Goal: Information Seeking & Learning: Learn about a topic

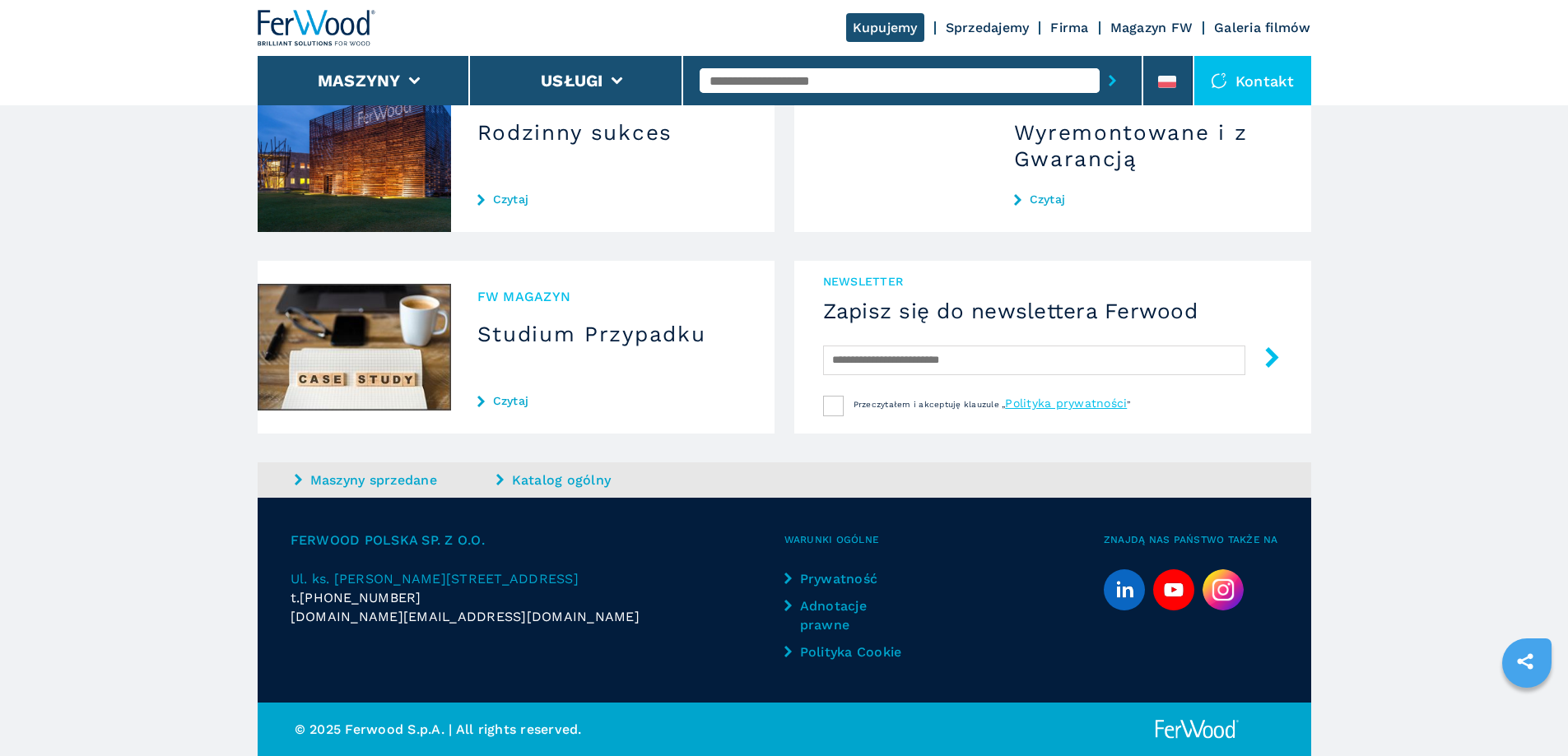
scroll to position [1531, 0]
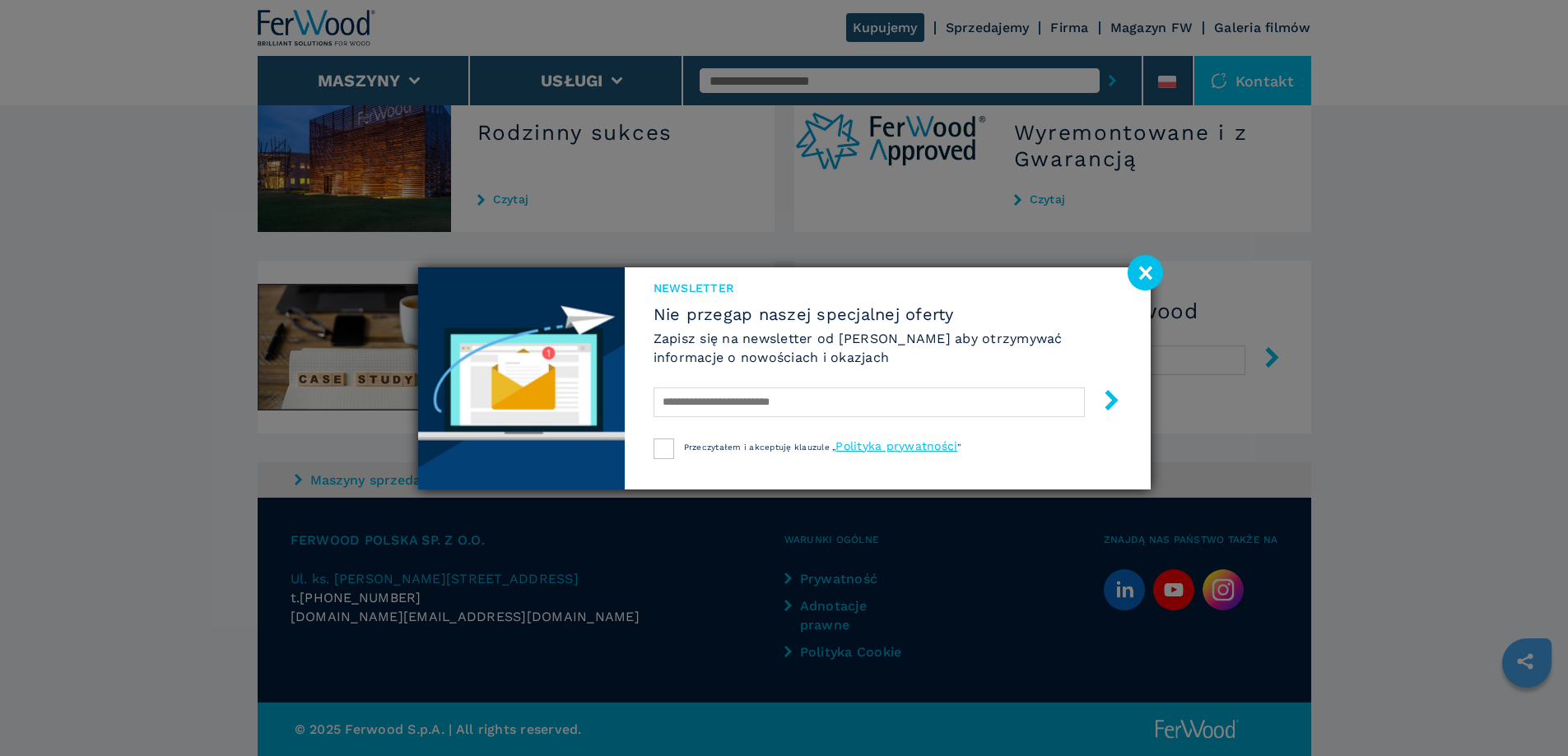
click at [1141, 269] on image at bounding box center [1144, 272] width 35 height 35
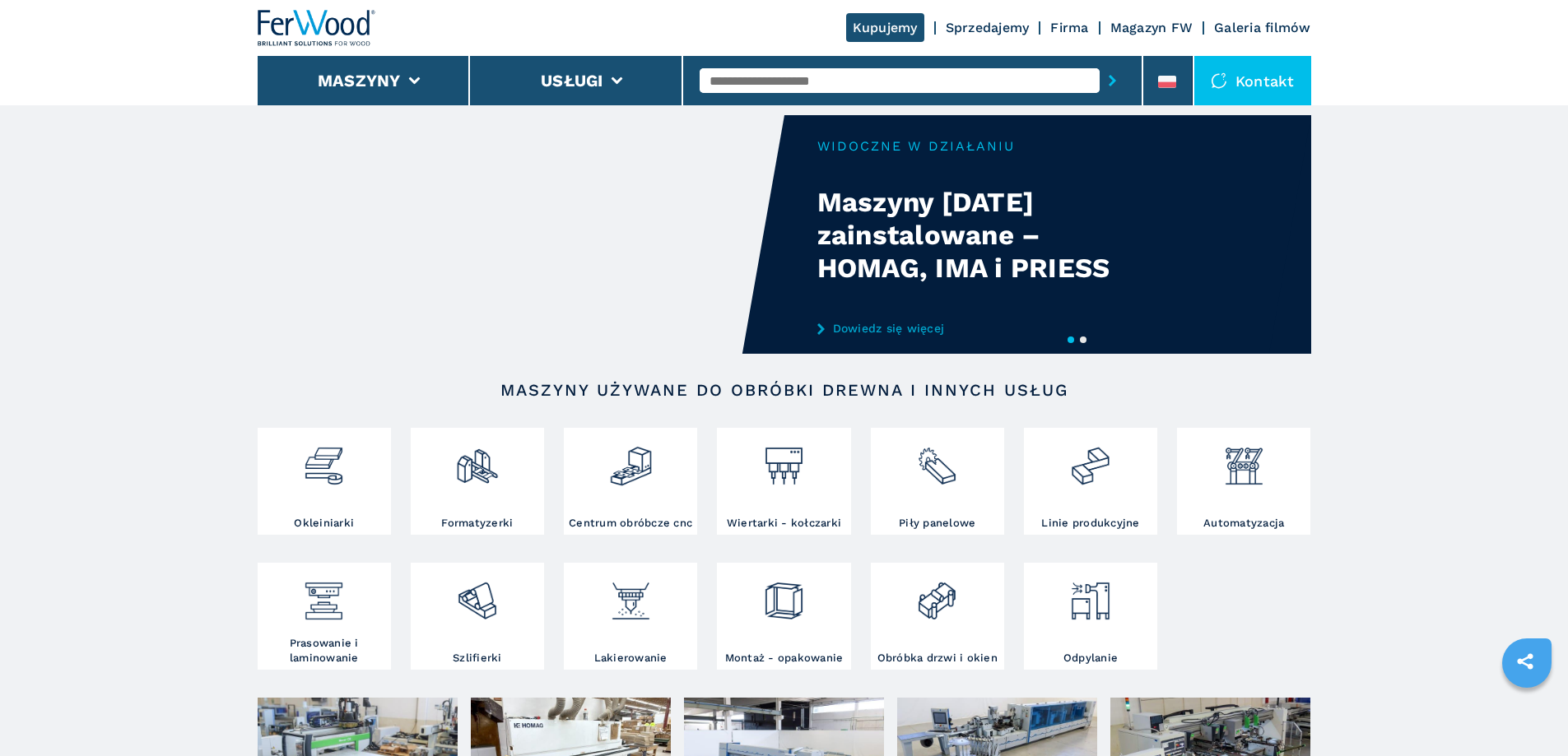
scroll to position [0, 0]
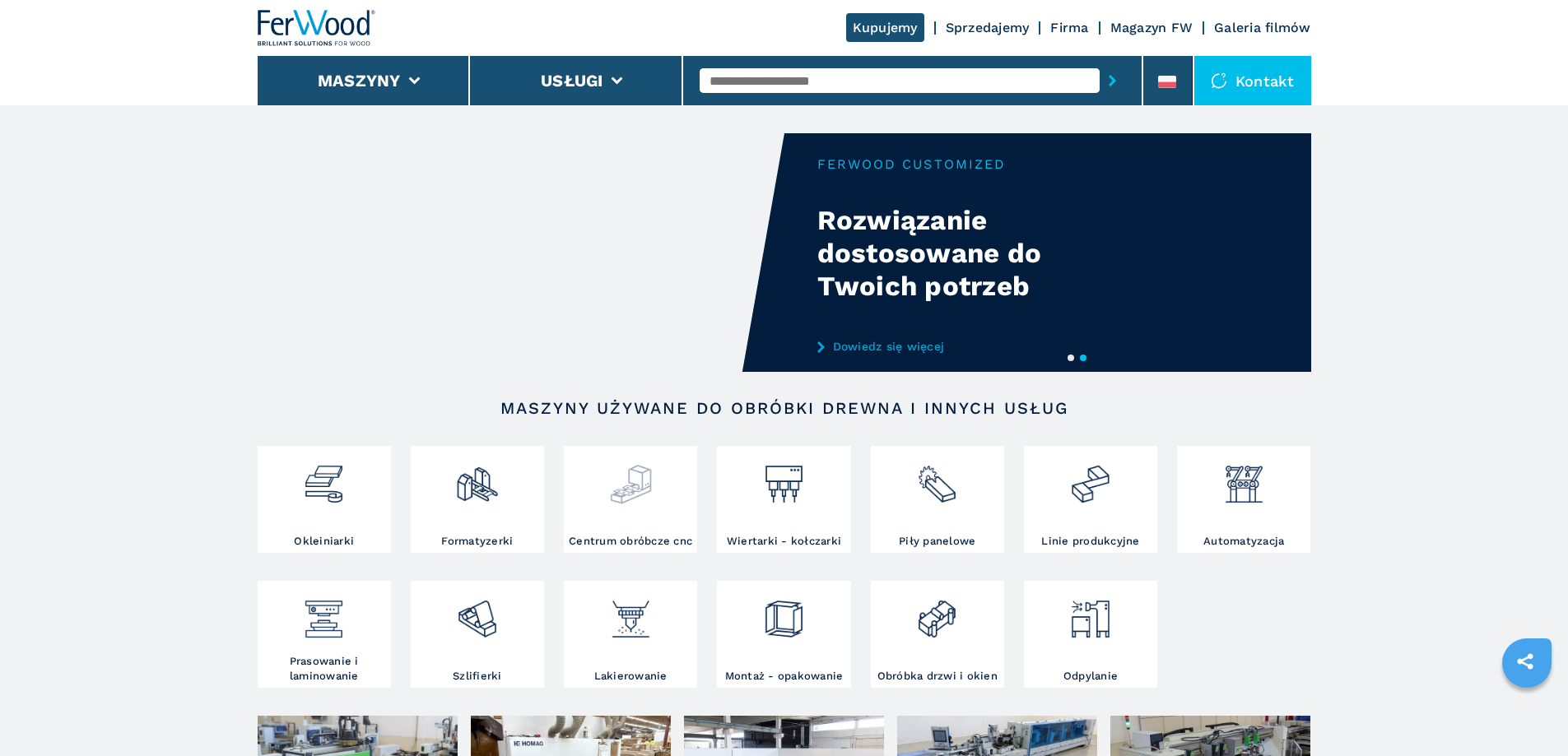
click at [672, 467] on div at bounding box center [629, 478] width 125 height 56
click at [630, 482] on img at bounding box center [630, 478] width 44 height 56
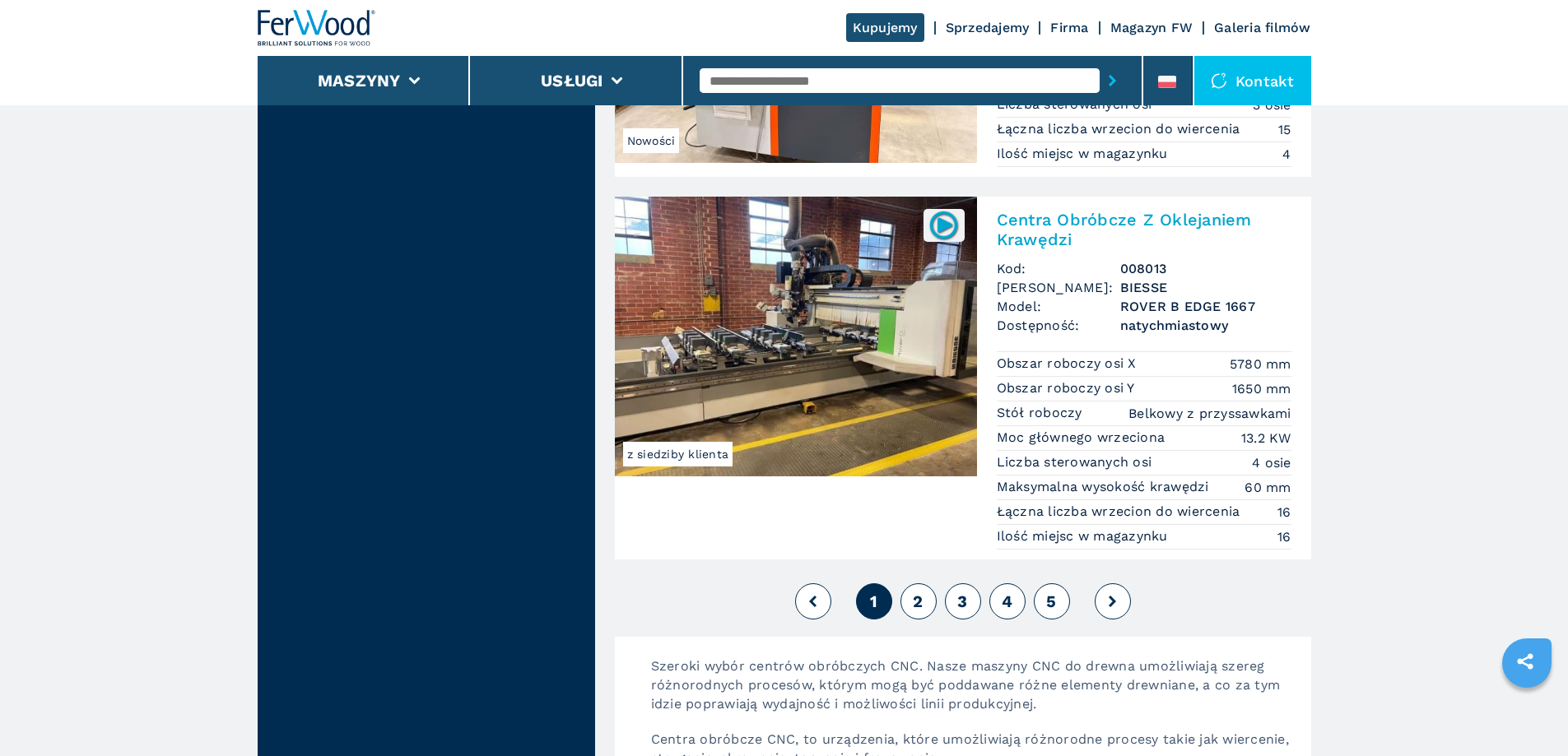
scroll to position [3950, 0]
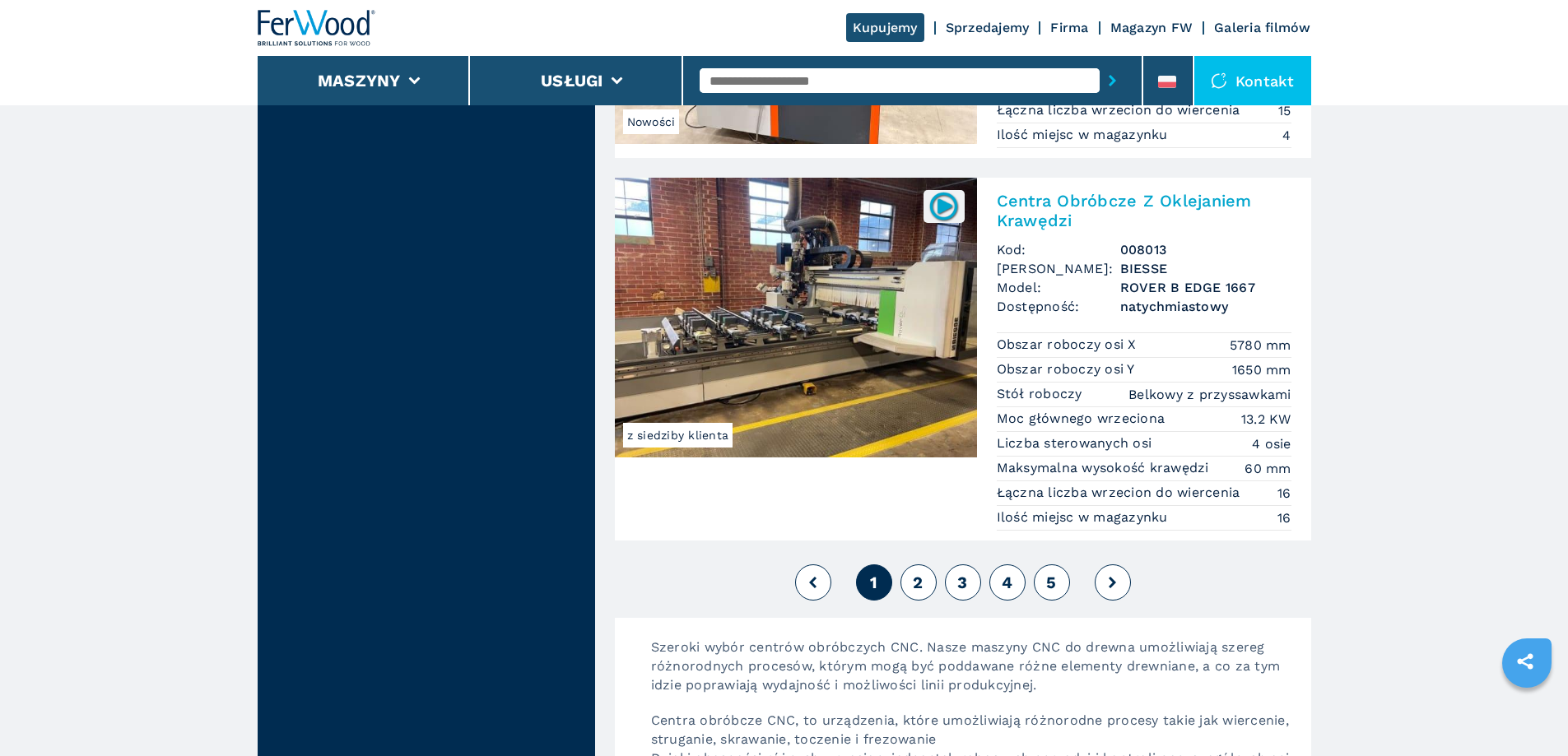
click at [920, 577] on span "2" at bounding box center [917, 582] width 9 height 20
click at [923, 590] on button "2" at bounding box center [918, 583] width 36 height 36
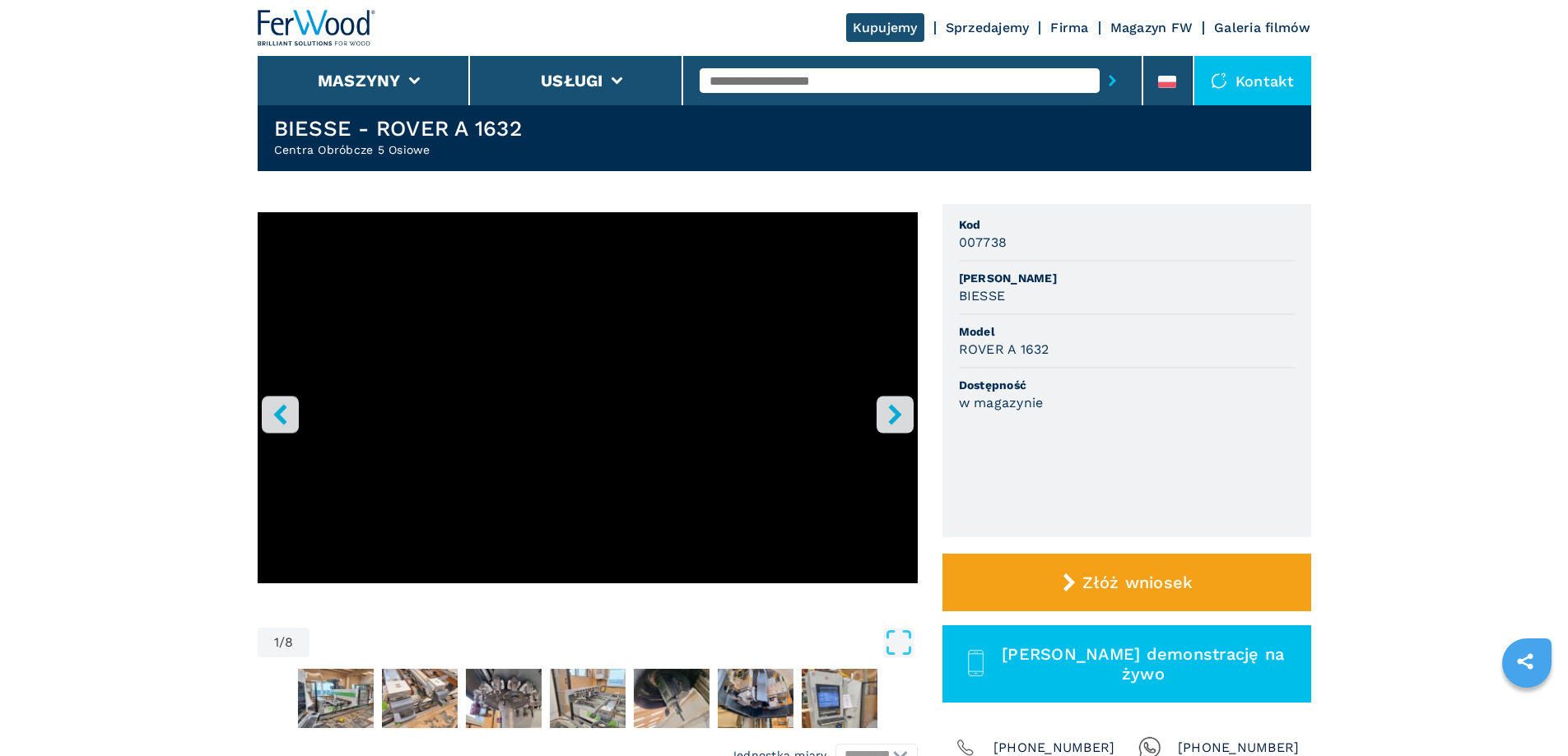
scroll to position [83, 0]
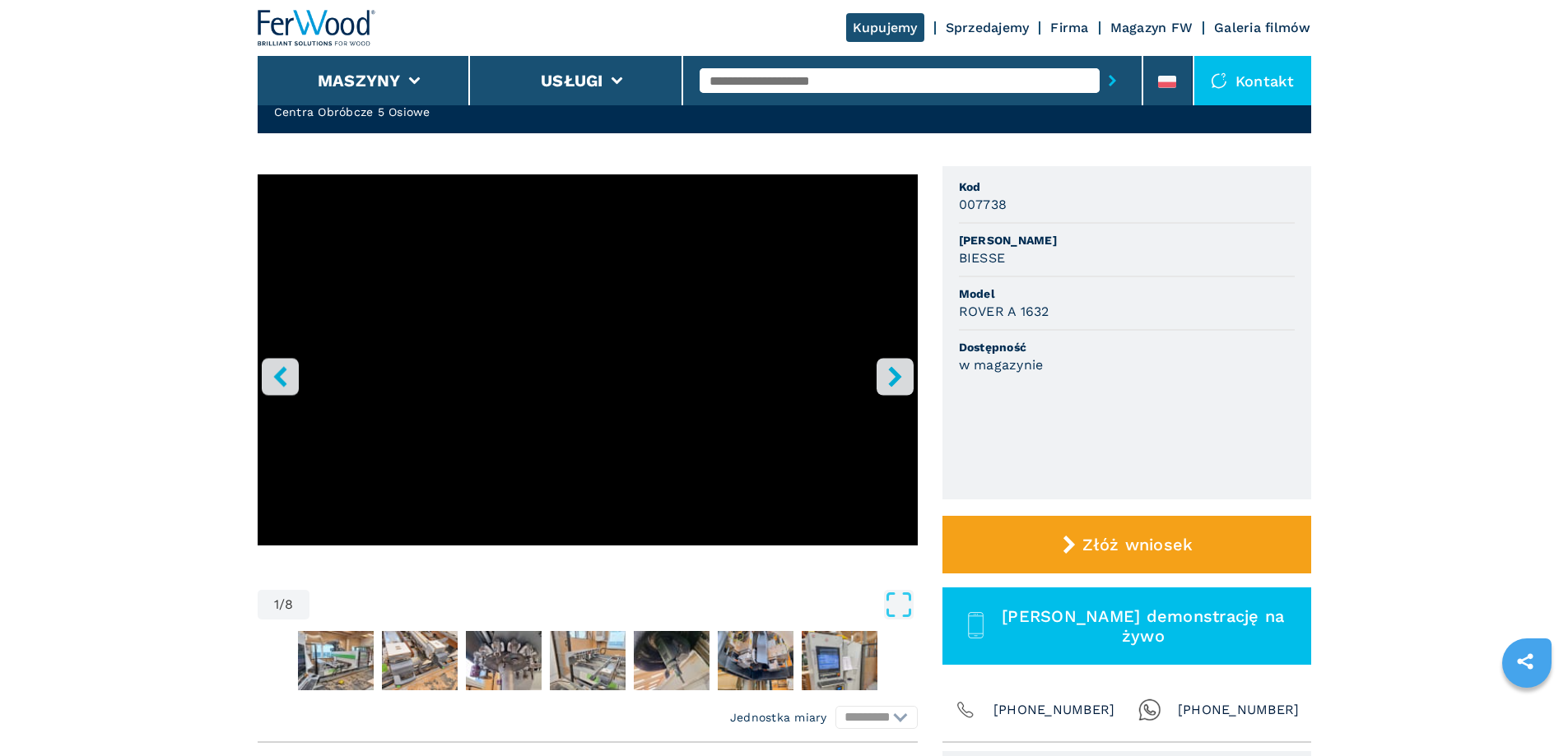
click at [905, 375] on button "right-button" at bounding box center [895, 376] width 37 height 37
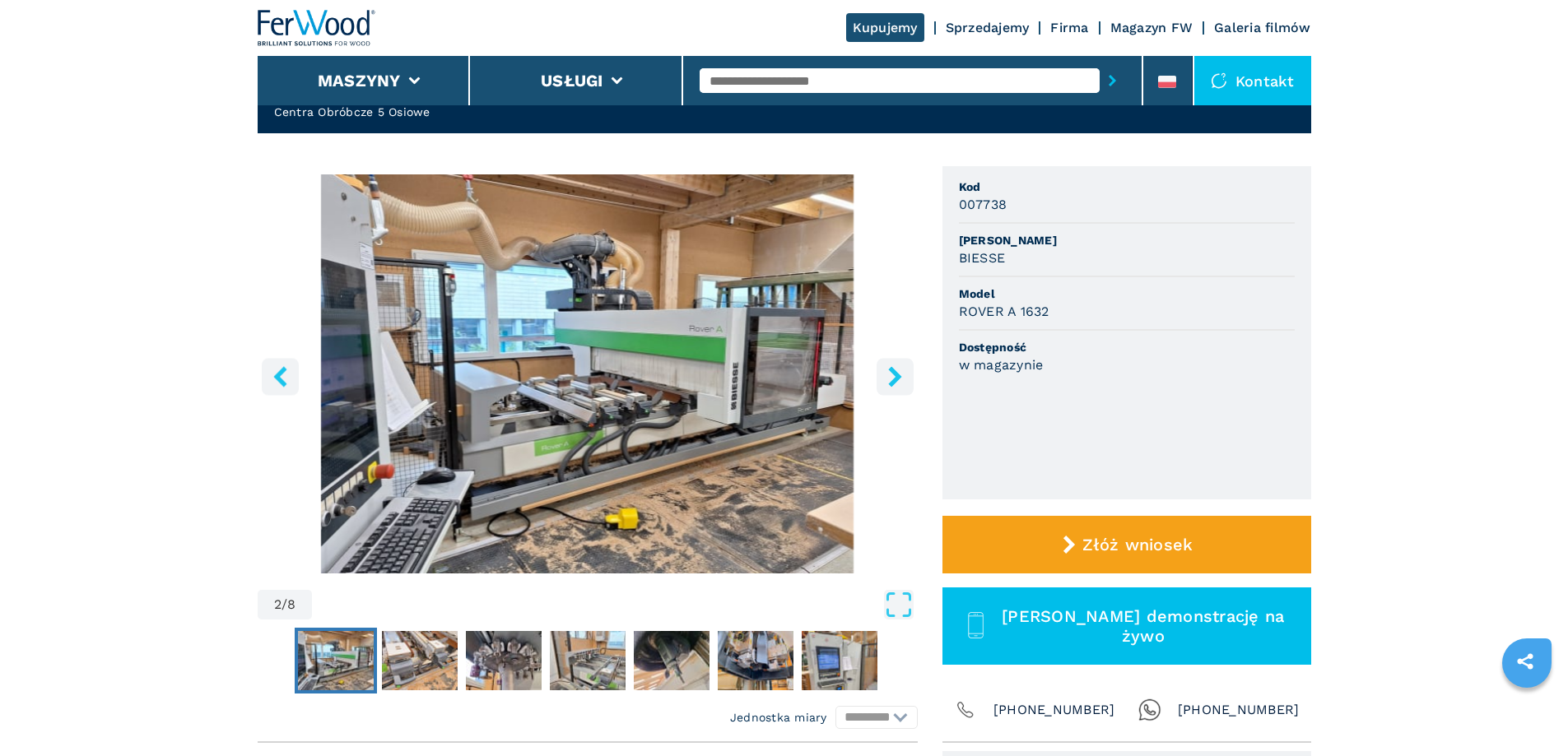
click at [905, 375] on button "right-button" at bounding box center [895, 376] width 37 height 37
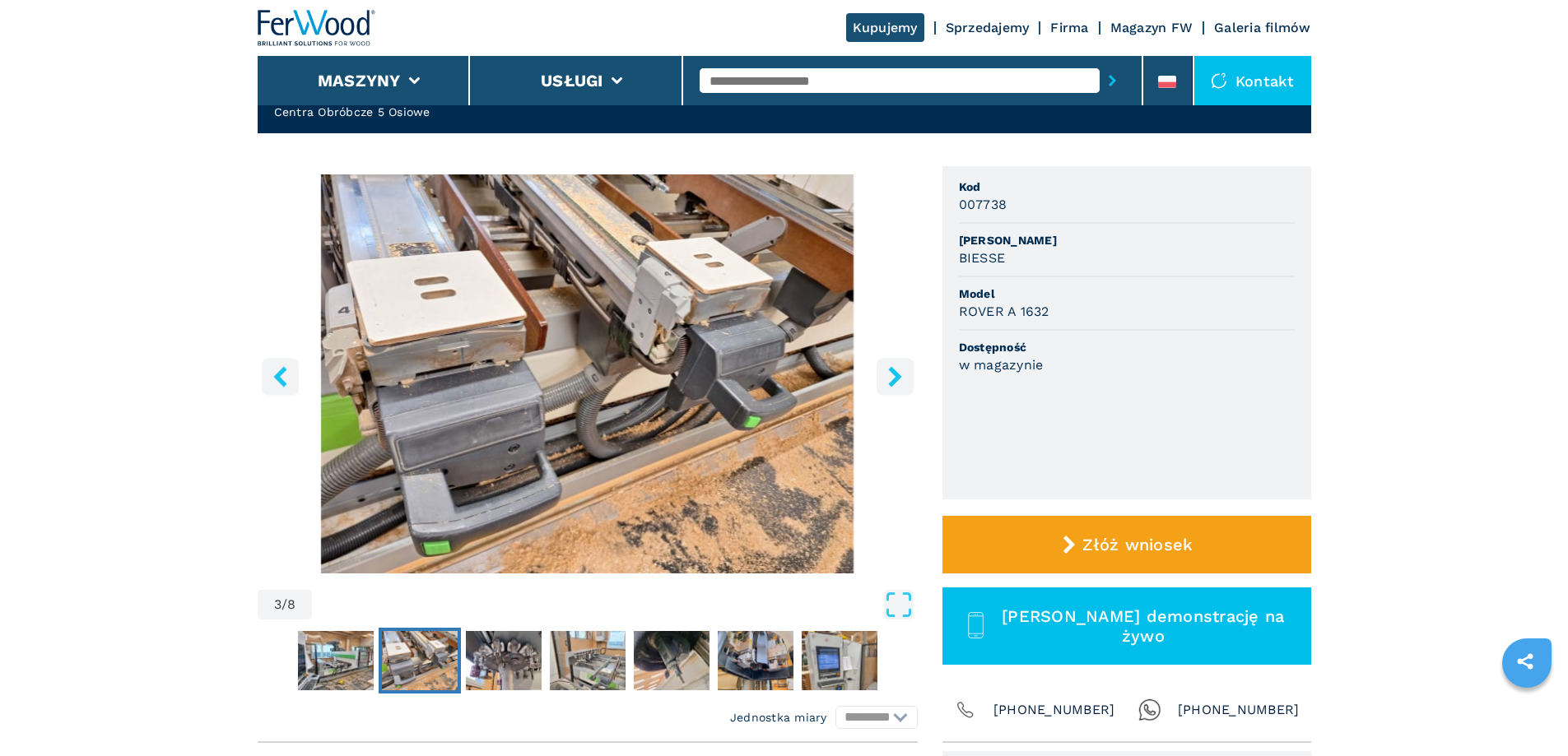
click at [905, 375] on button "right-button" at bounding box center [895, 376] width 37 height 37
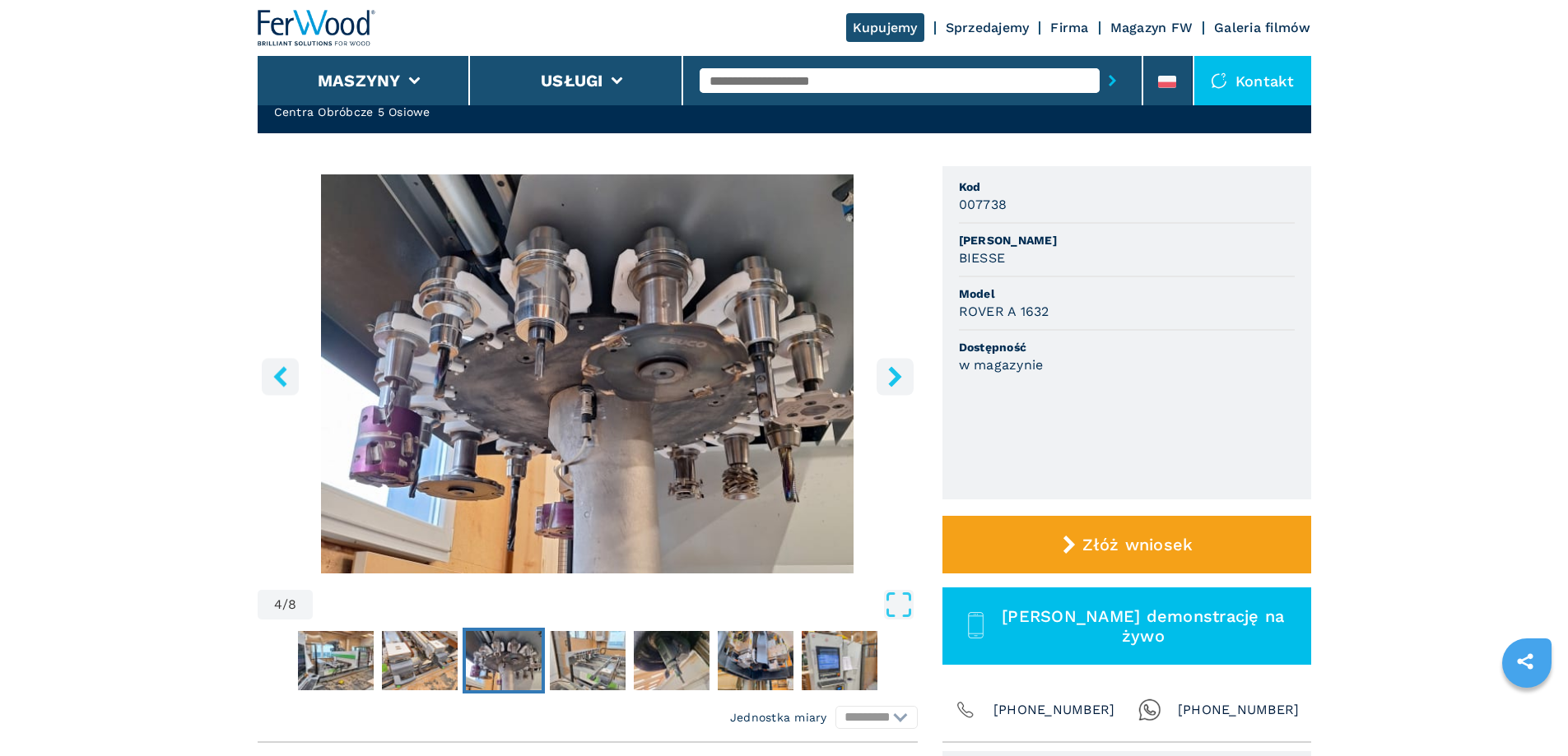
click at [905, 375] on button "right-button" at bounding box center [895, 376] width 37 height 37
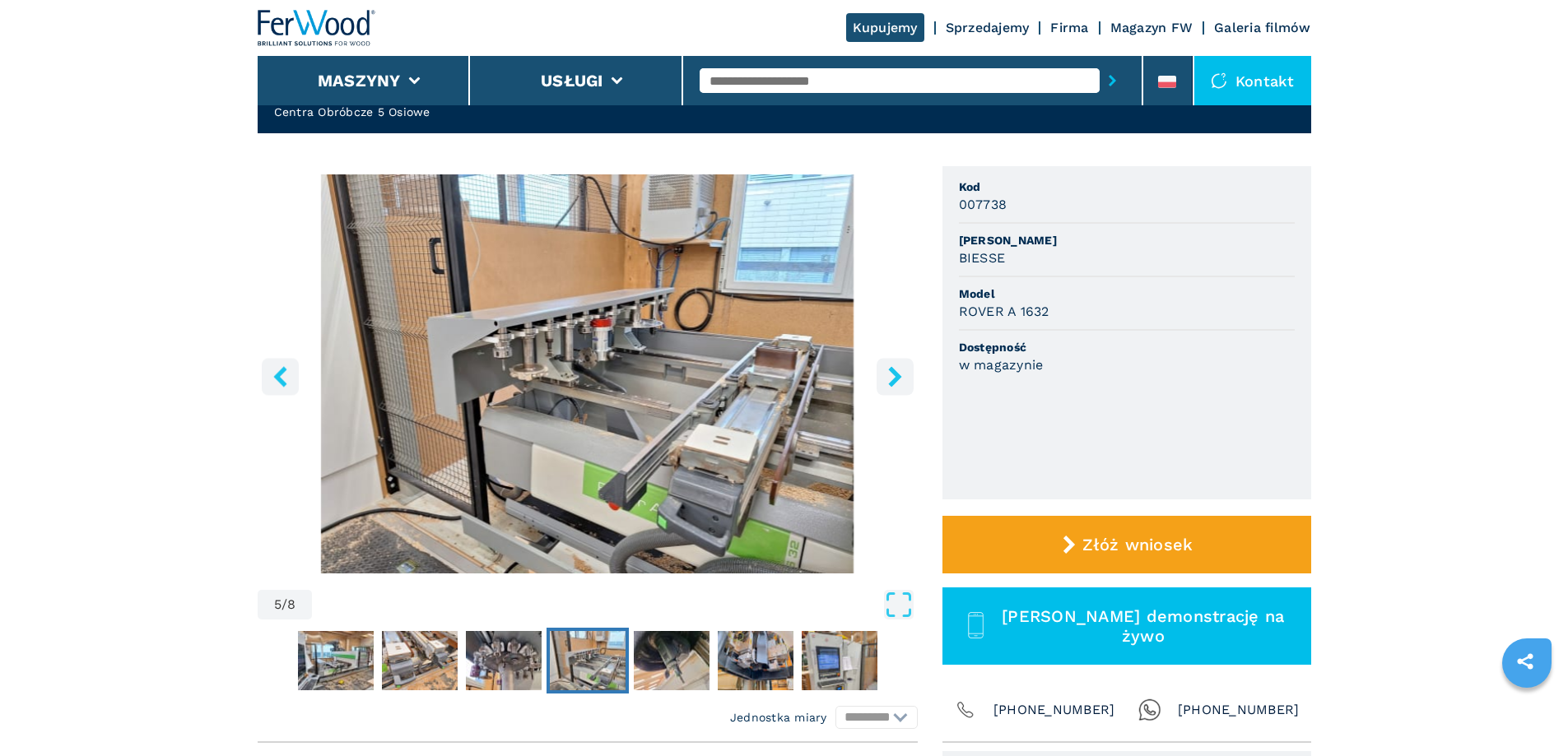
click at [905, 375] on button "right-button" at bounding box center [895, 376] width 37 height 37
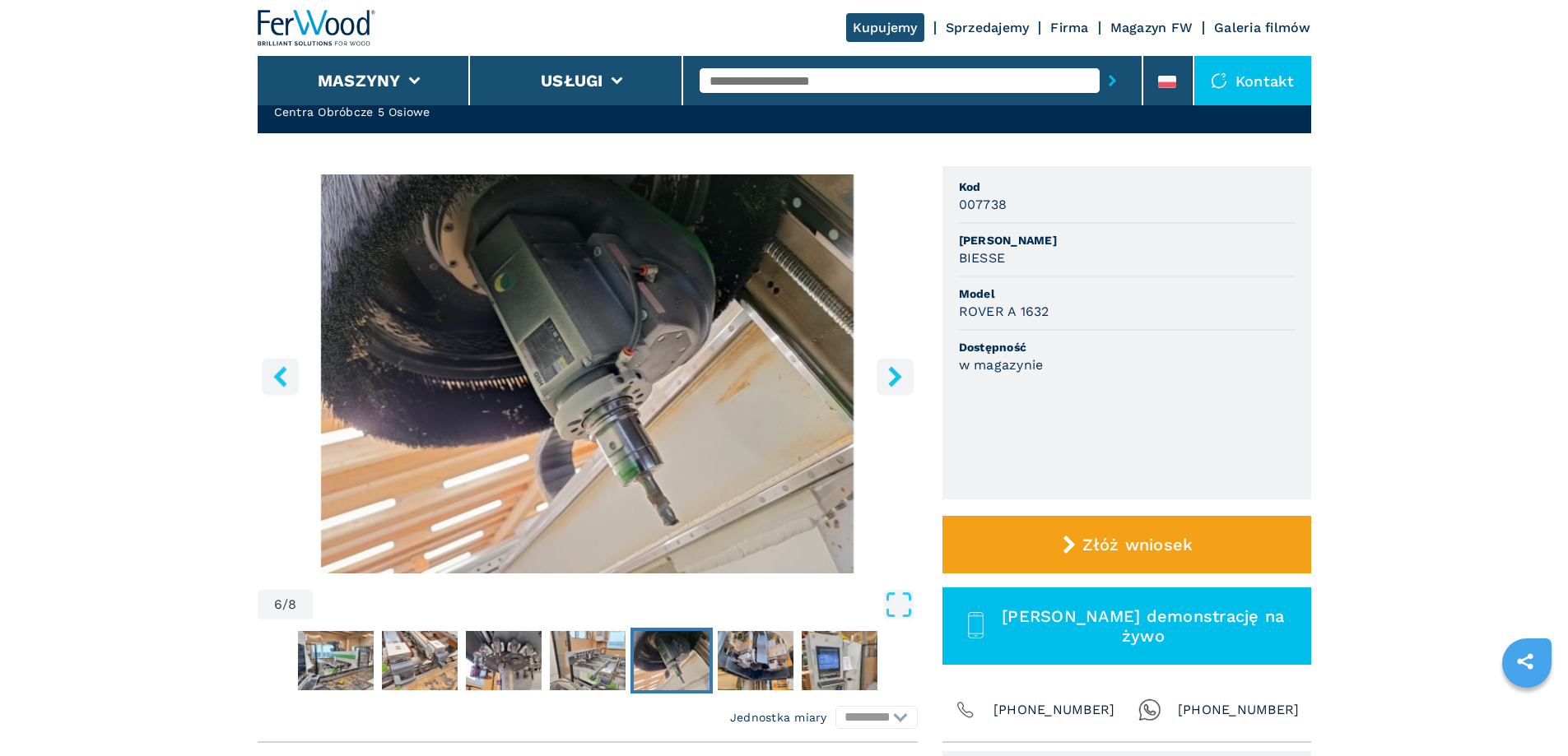
click at [905, 375] on button "right-button" at bounding box center [895, 376] width 37 height 37
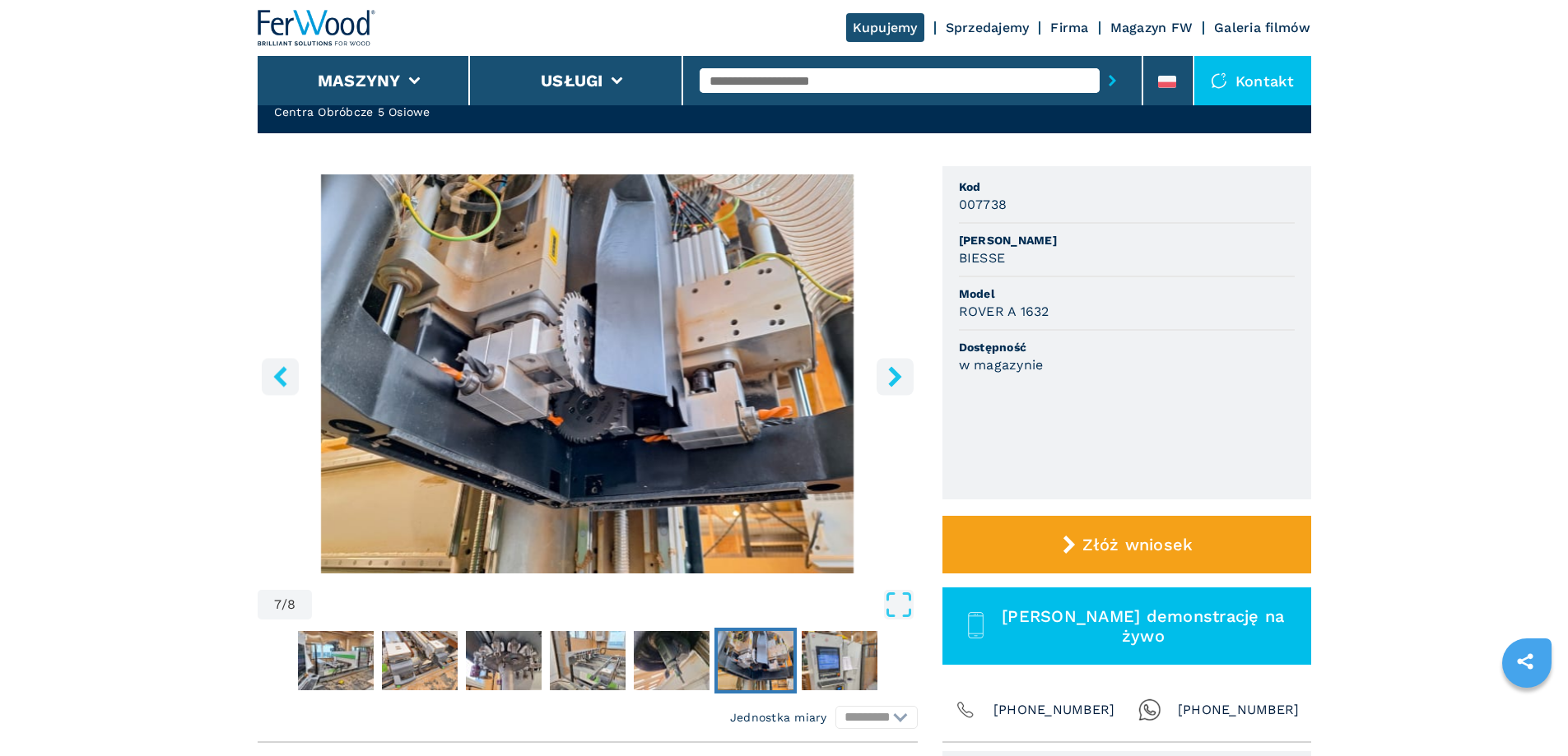
click at [905, 375] on button "right-button" at bounding box center [895, 376] width 37 height 37
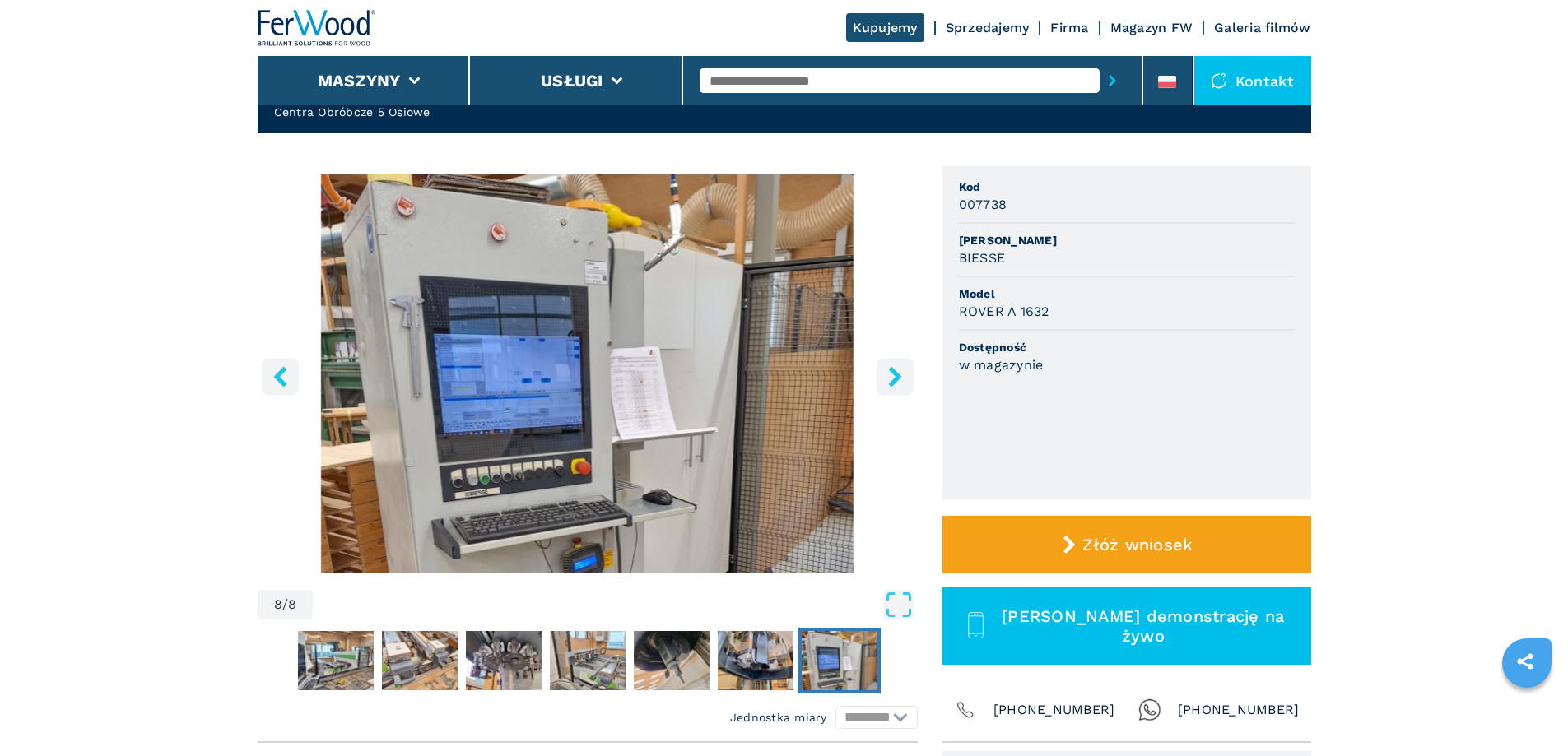
click at [905, 375] on button "right-button" at bounding box center [895, 376] width 37 height 37
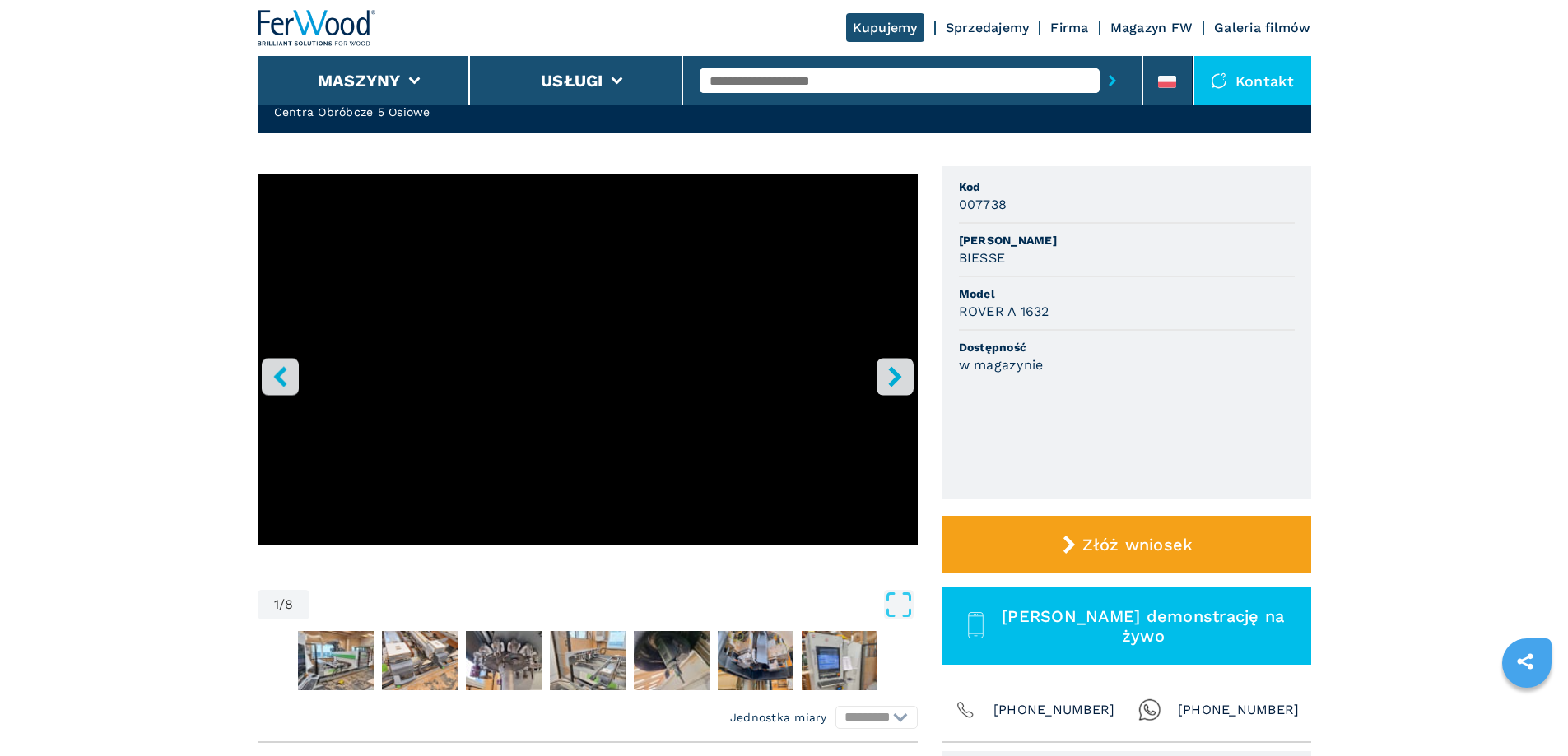
click at [287, 381] on icon "left-button" at bounding box center [280, 376] width 21 height 21
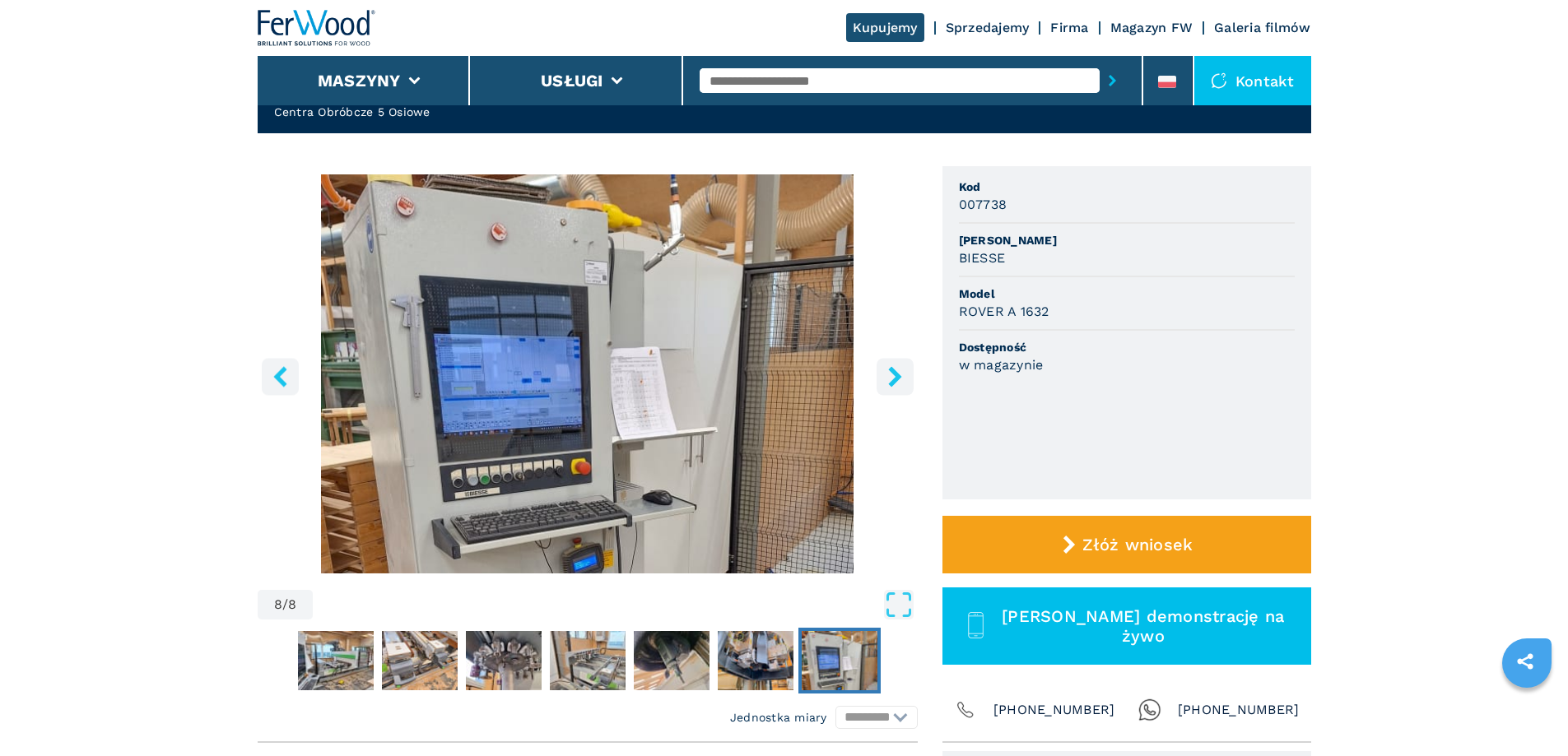
click at [487, 397] on img "Go to Slide 8" at bounding box center [587, 374] width 660 height 399
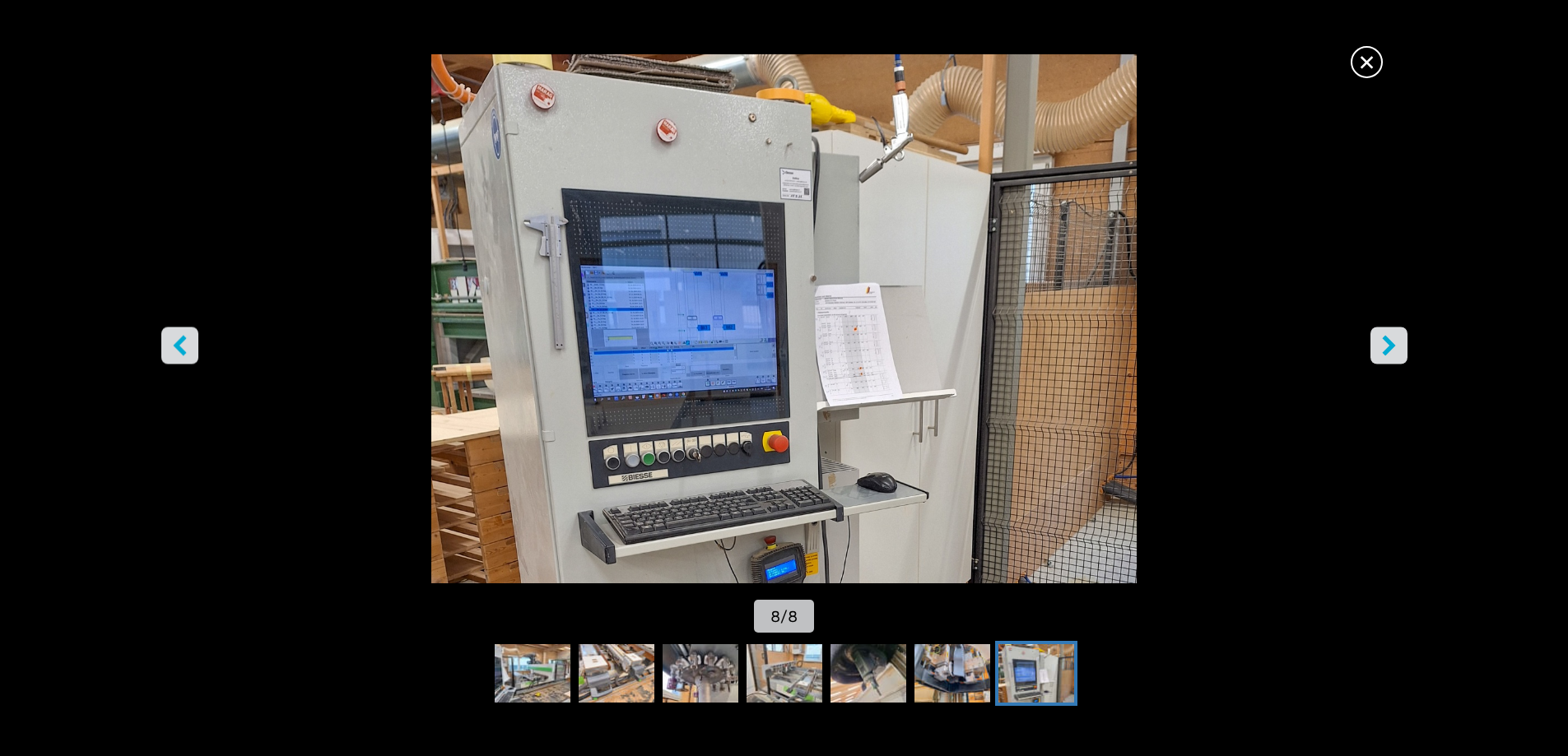
click at [629, 404] on img "Go to Slide 8" at bounding box center [784, 319] width 1411 height 529
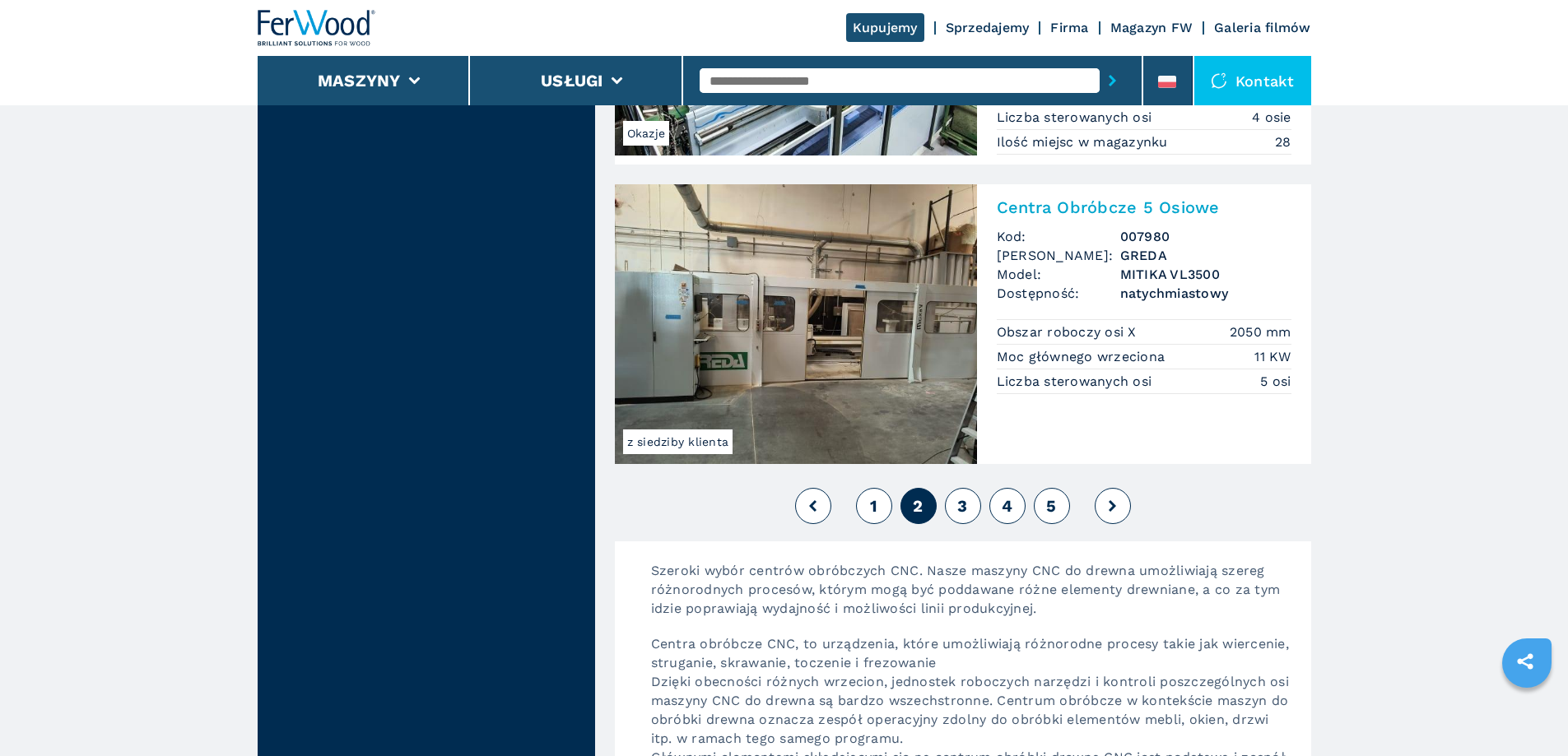
scroll to position [4032, 0]
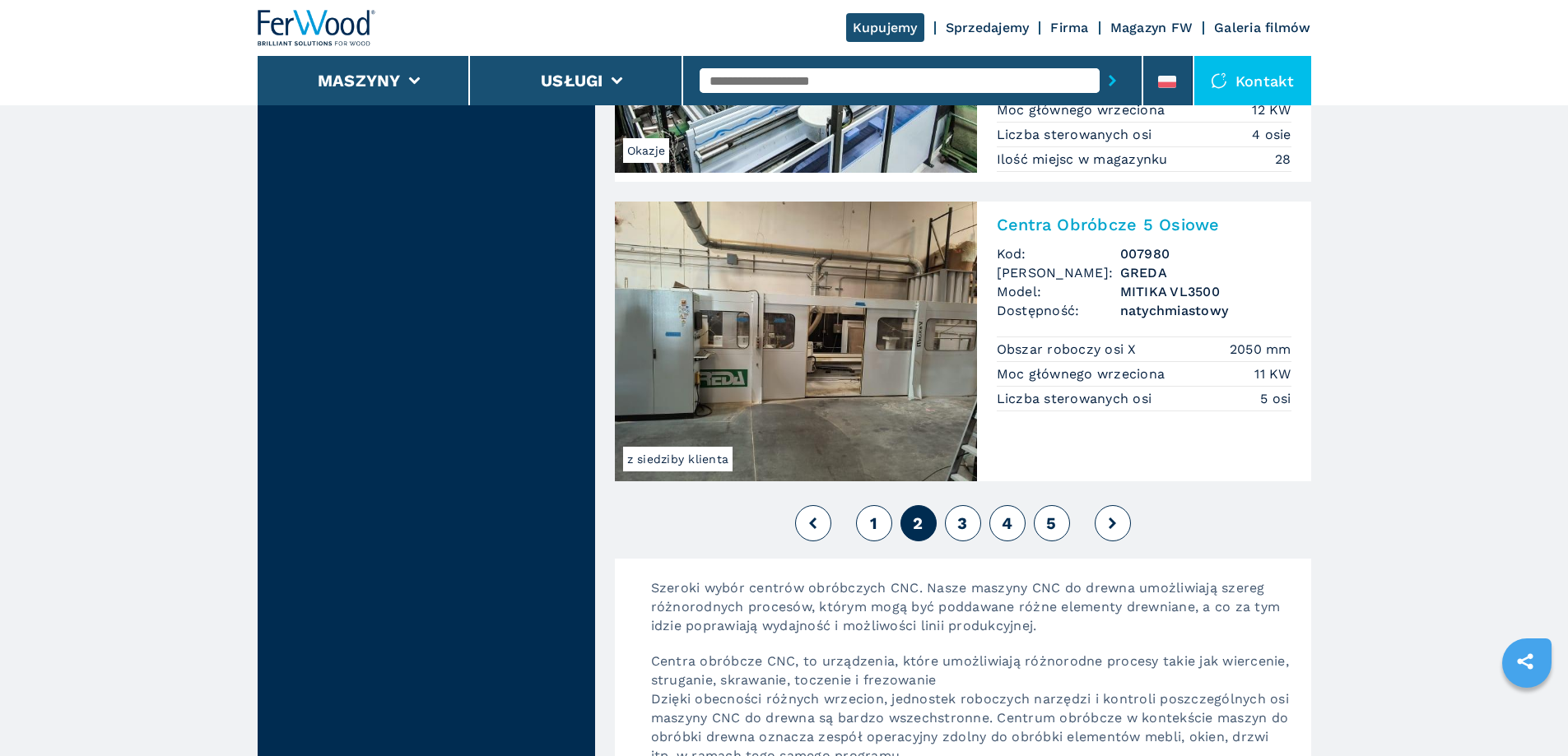
click at [956, 527] on button "3" at bounding box center [963, 524] width 36 height 36
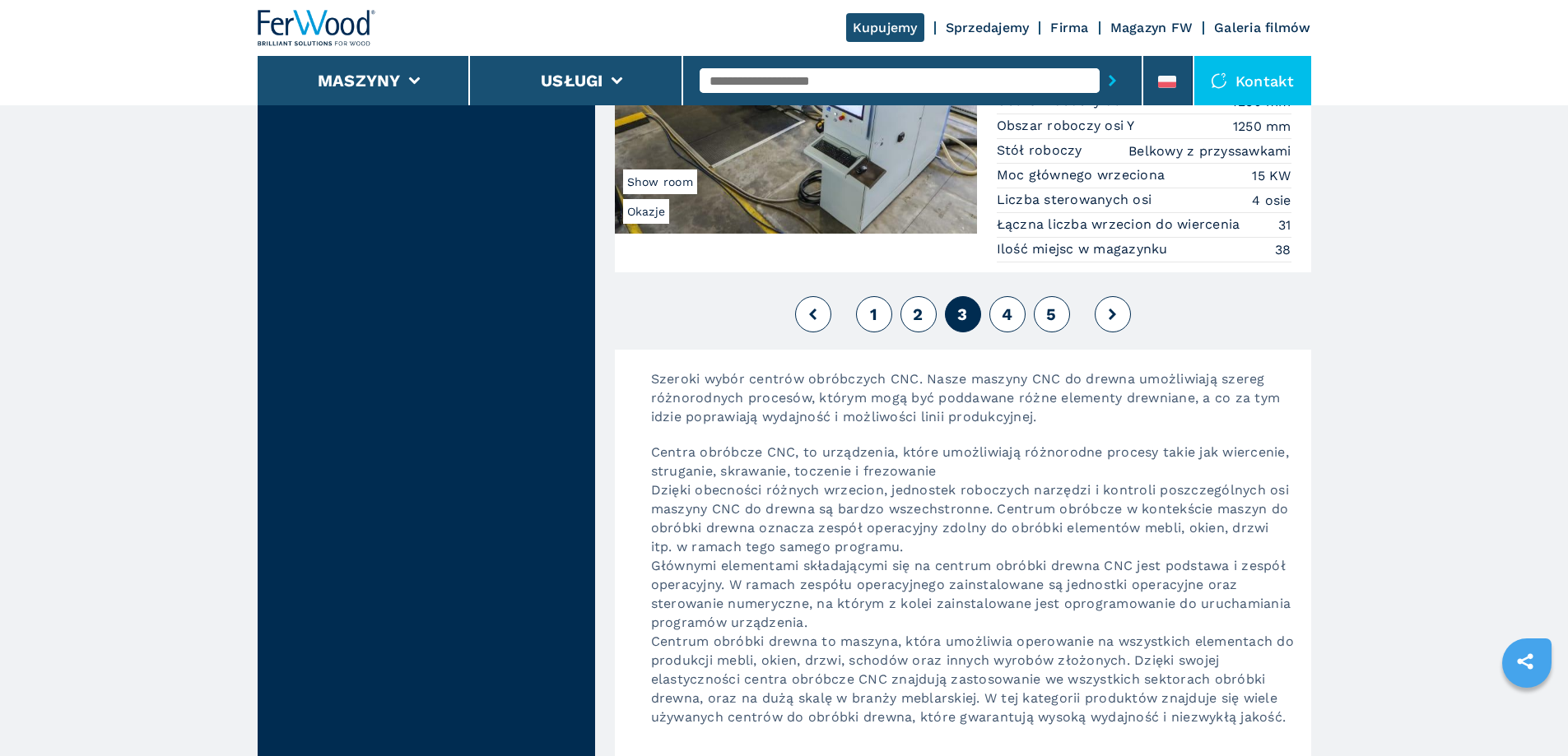
scroll to position [4114, 0]
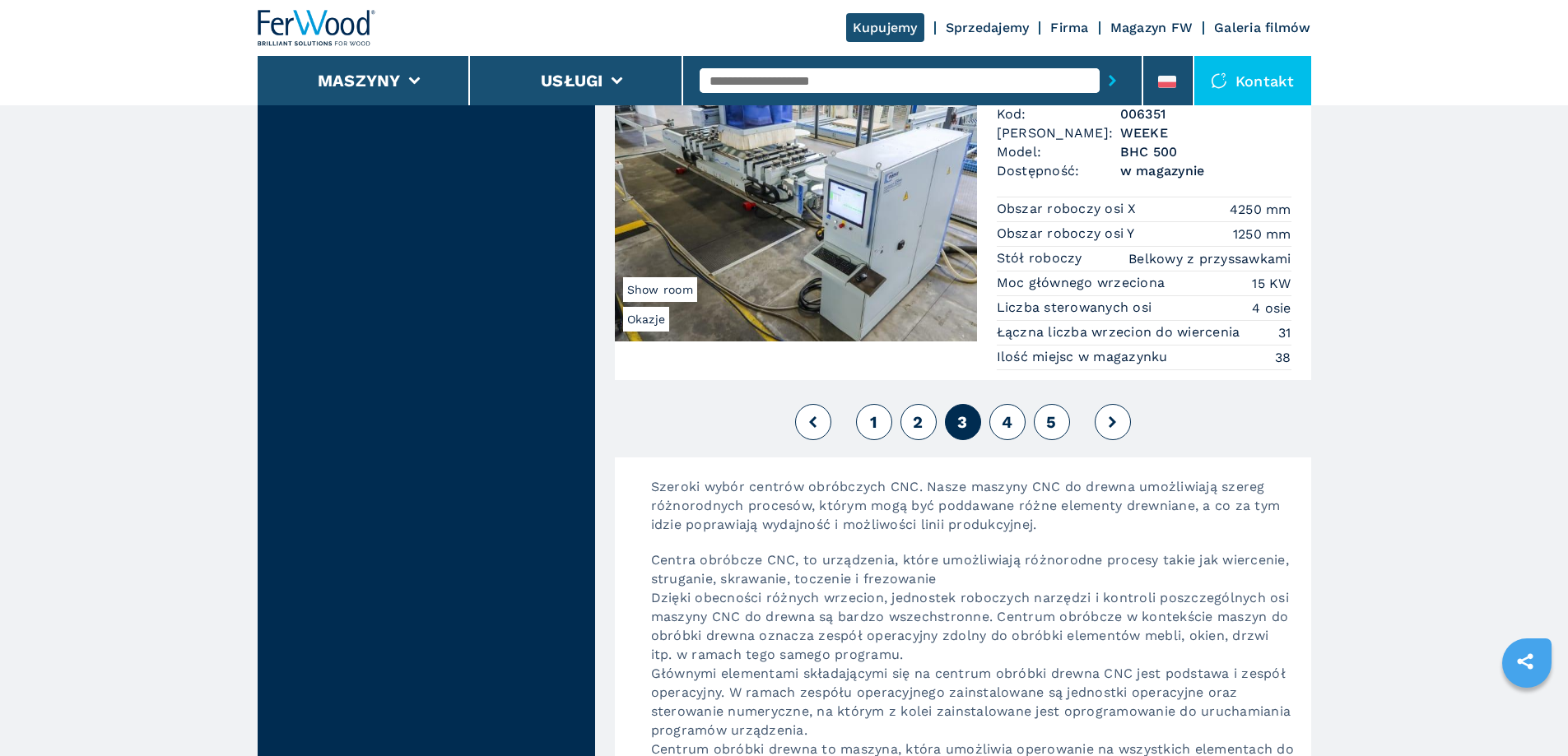
click at [1007, 422] on span "4" at bounding box center [1007, 422] width 10 height 20
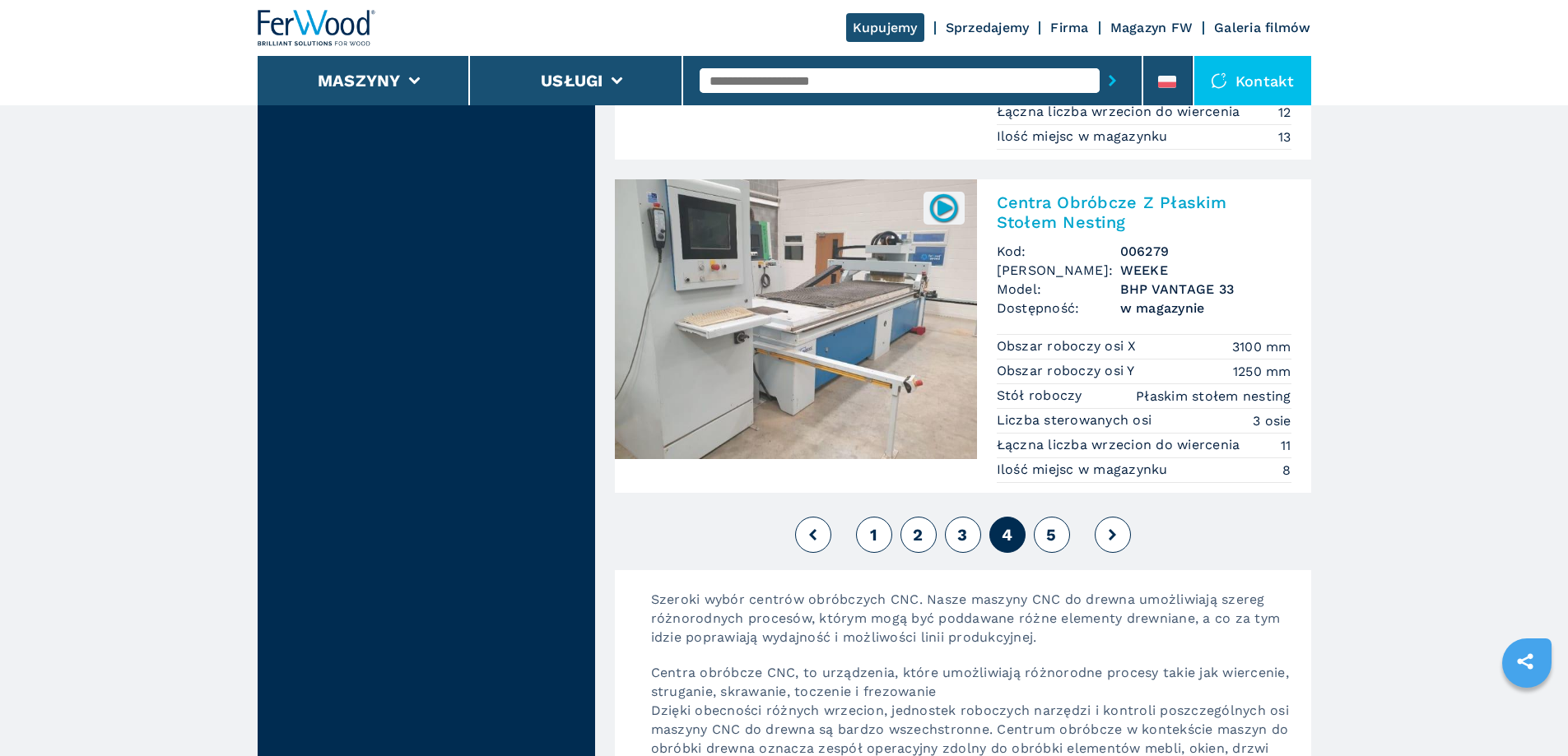
scroll to position [4008, 0]
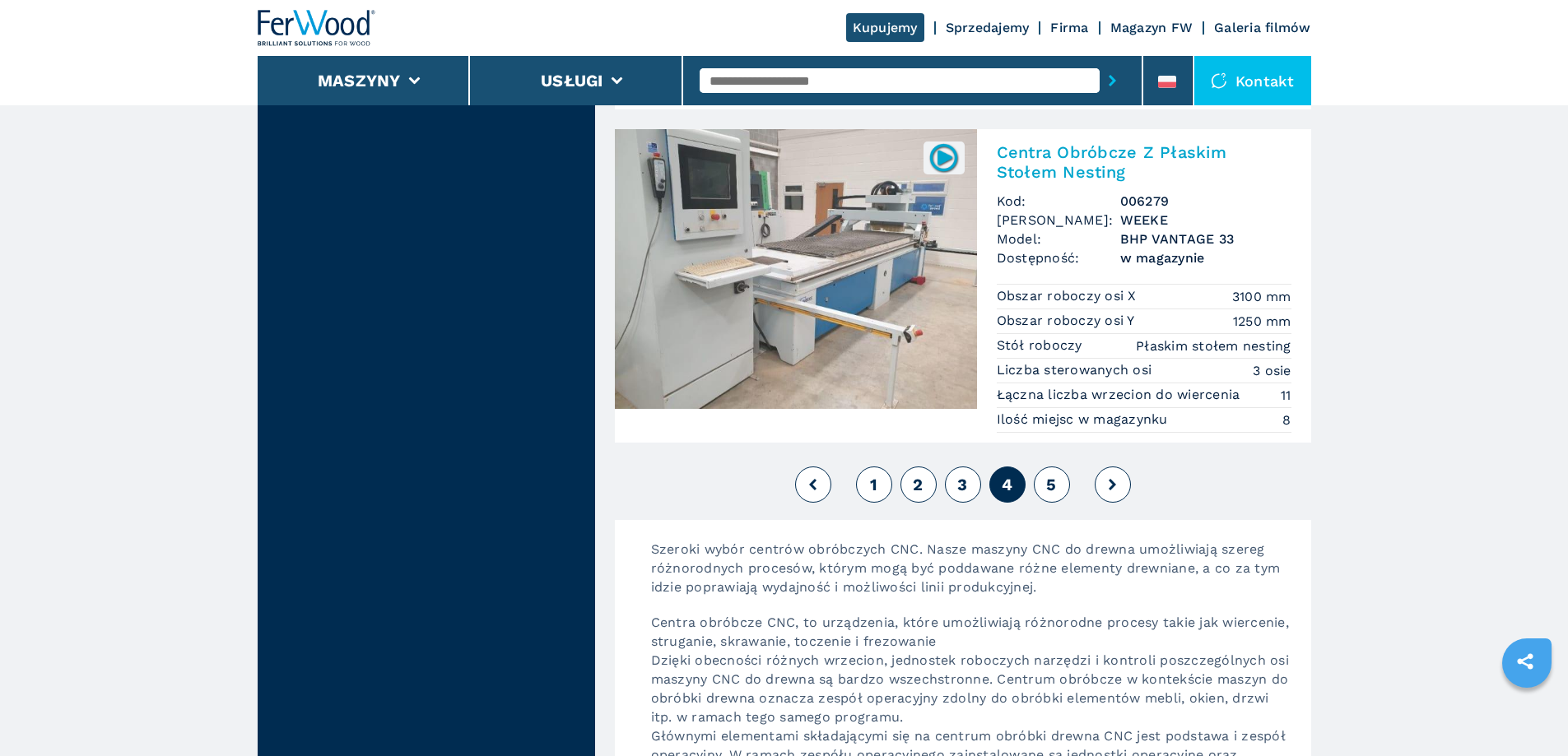
click at [1063, 481] on button "5" at bounding box center [1051, 485] width 36 height 36
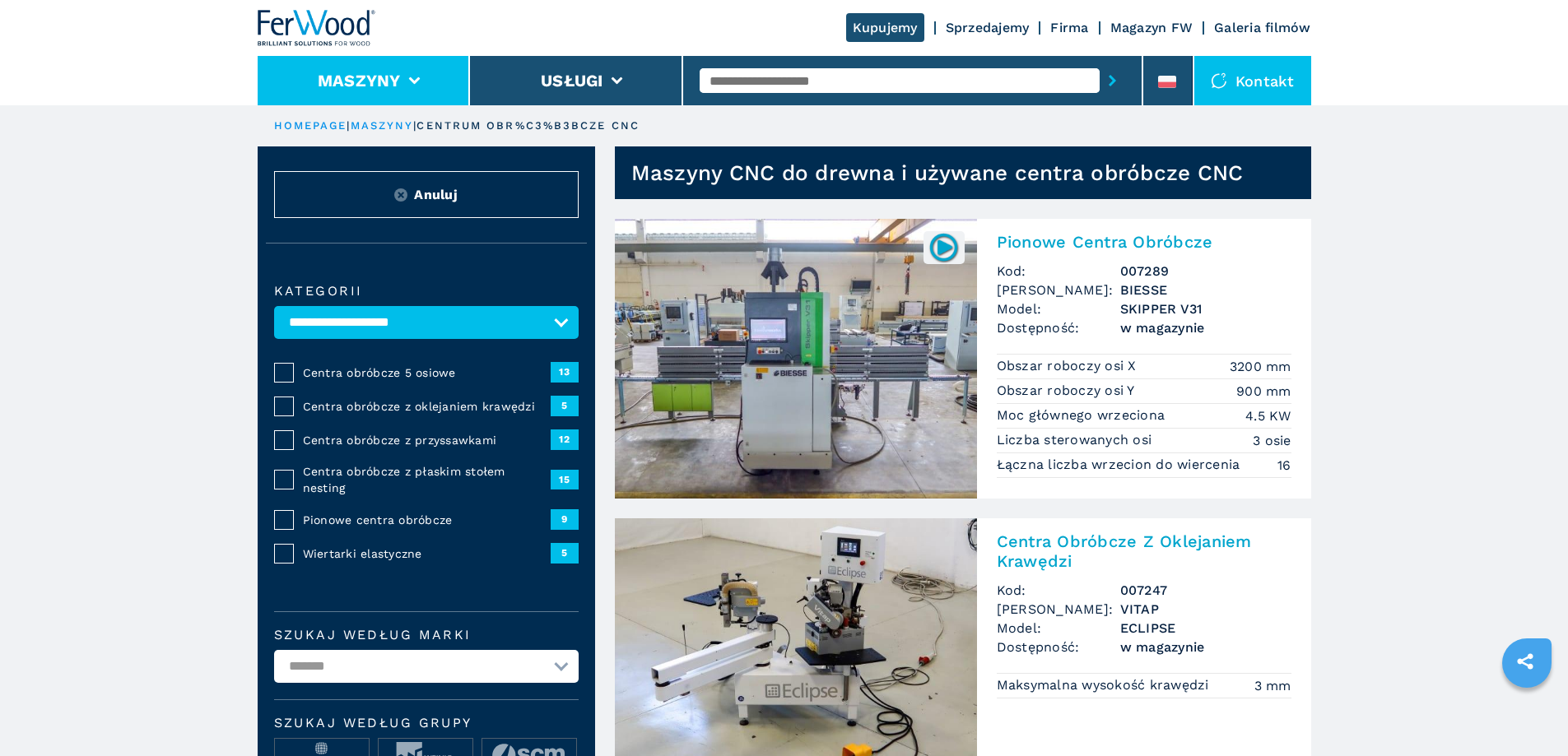
click at [415, 74] on li "Maszyny" at bounding box center [364, 80] width 214 height 49
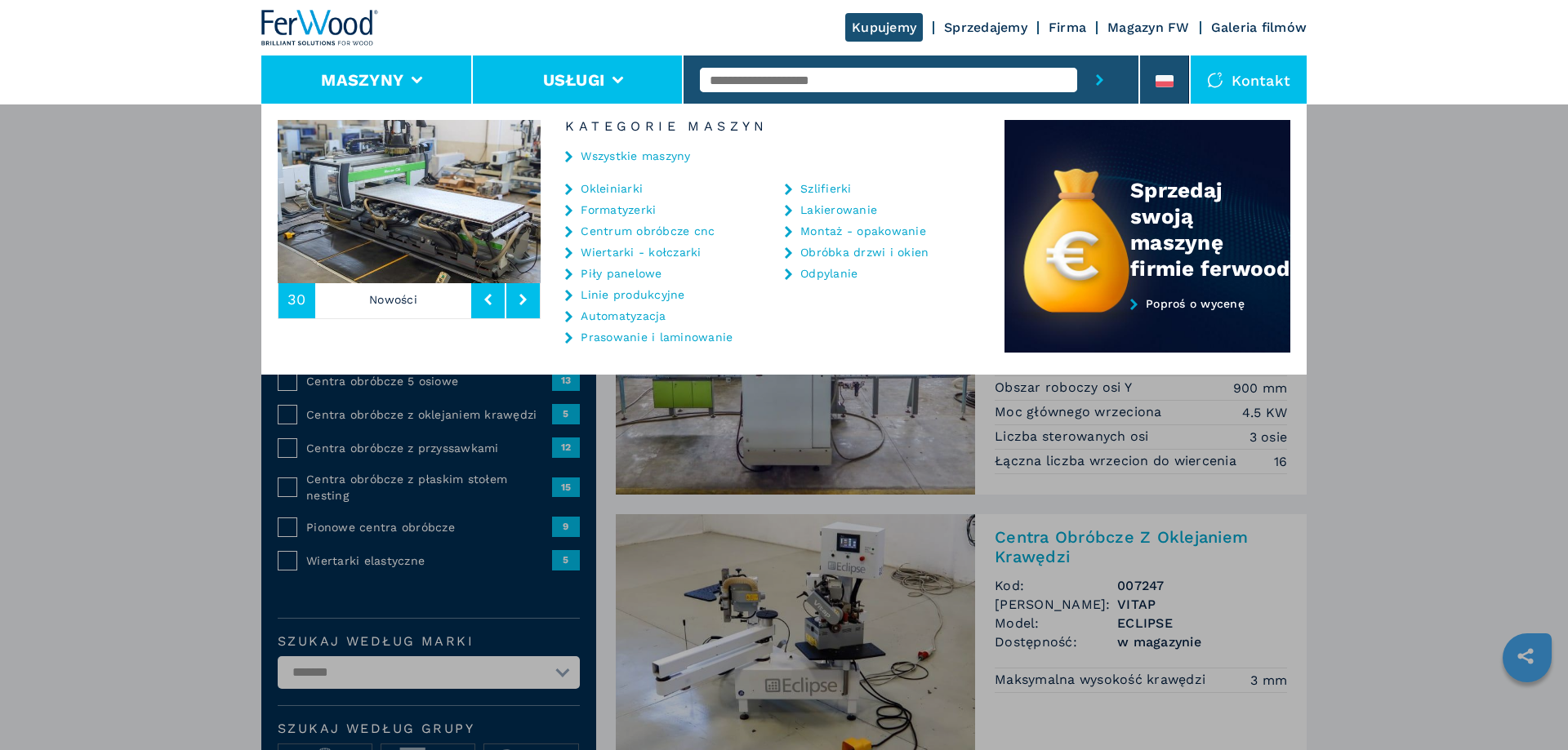
click at [549, 85] on button "Usługi" at bounding box center [574, 79] width 62 height 20
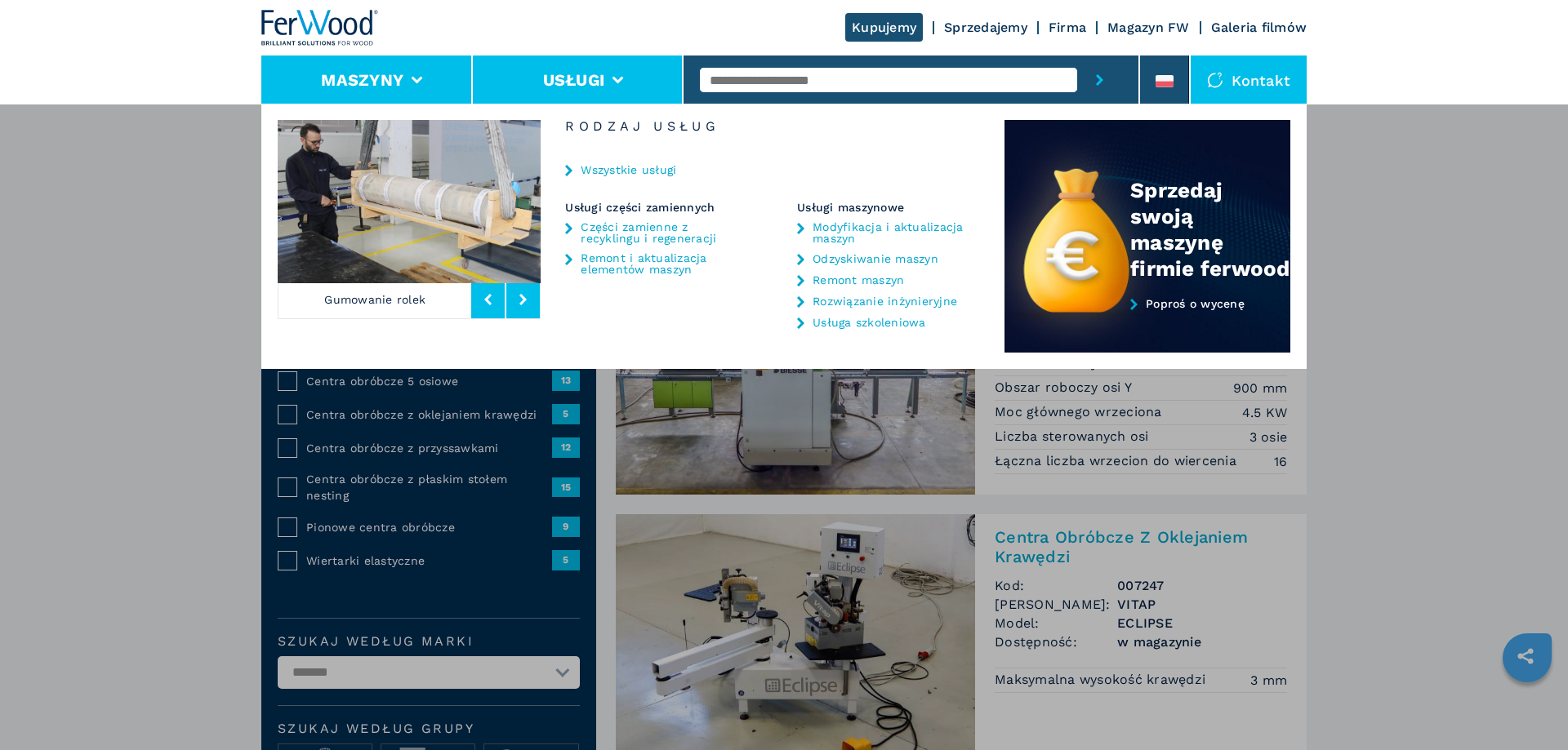
click at [402, 83] on button "Maszyny" at bounding box center [362, 79] width 83 height 20
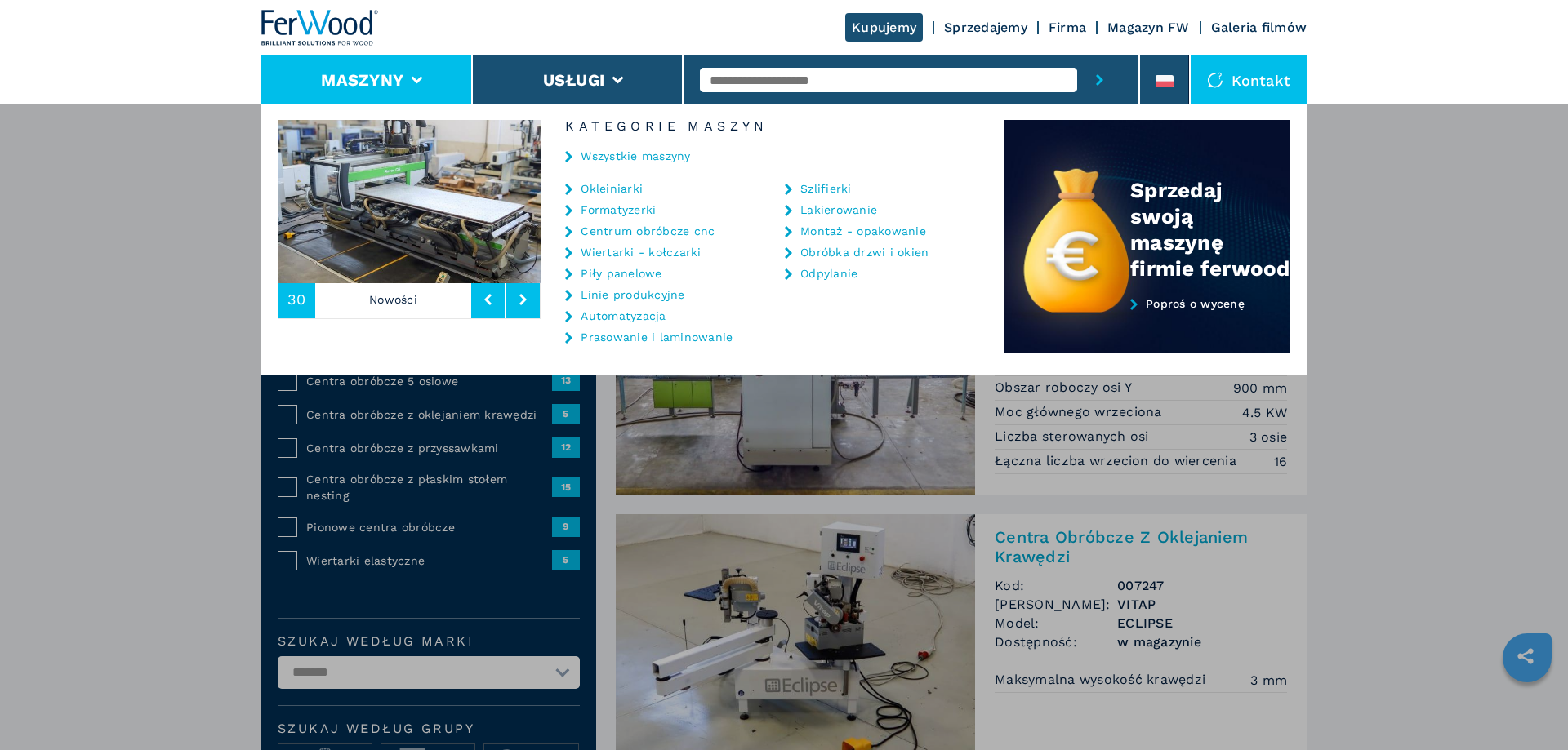
click at [603, 189] on link "Okleiniarki" at bounding box center [611, 188] width 62 height 11
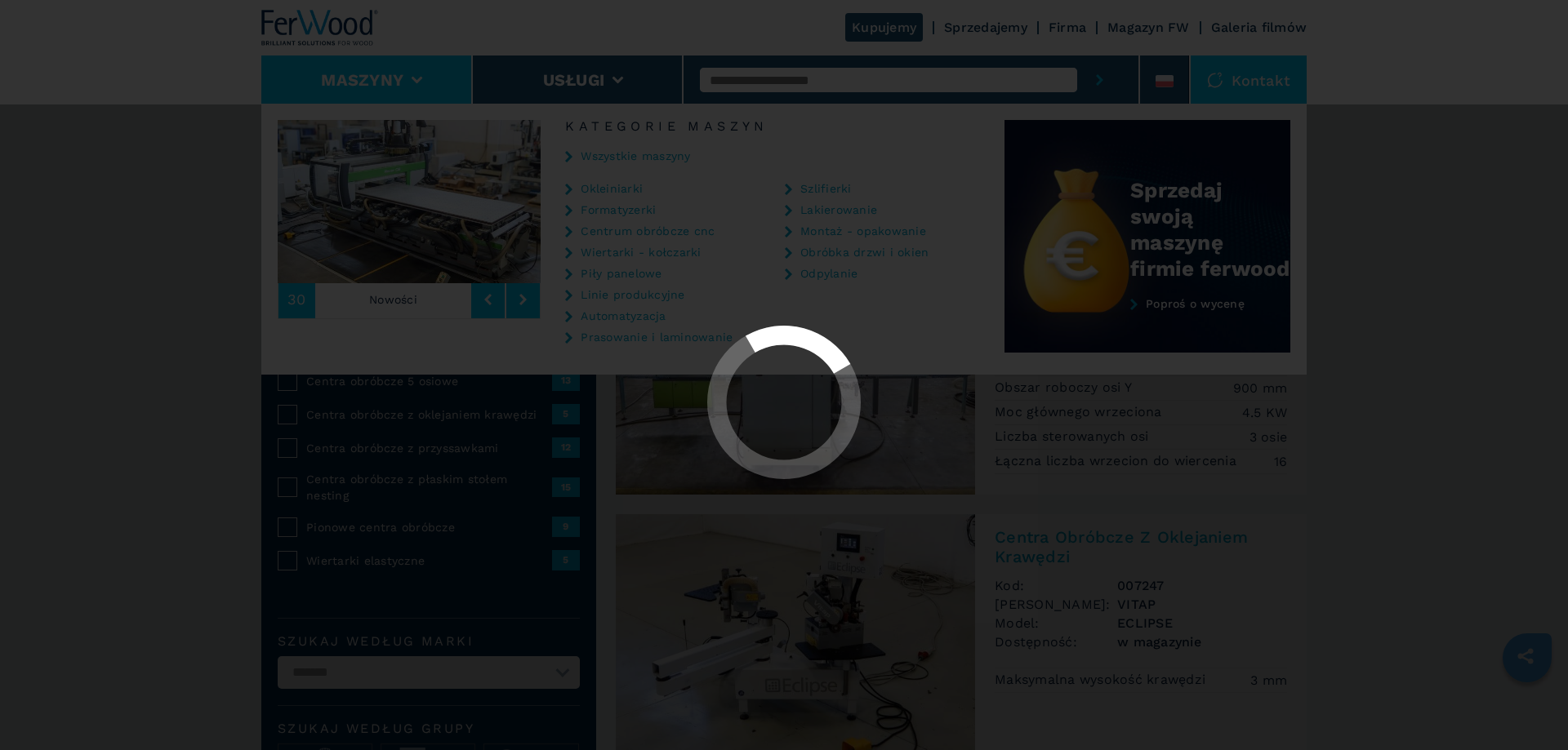
select select "**********"
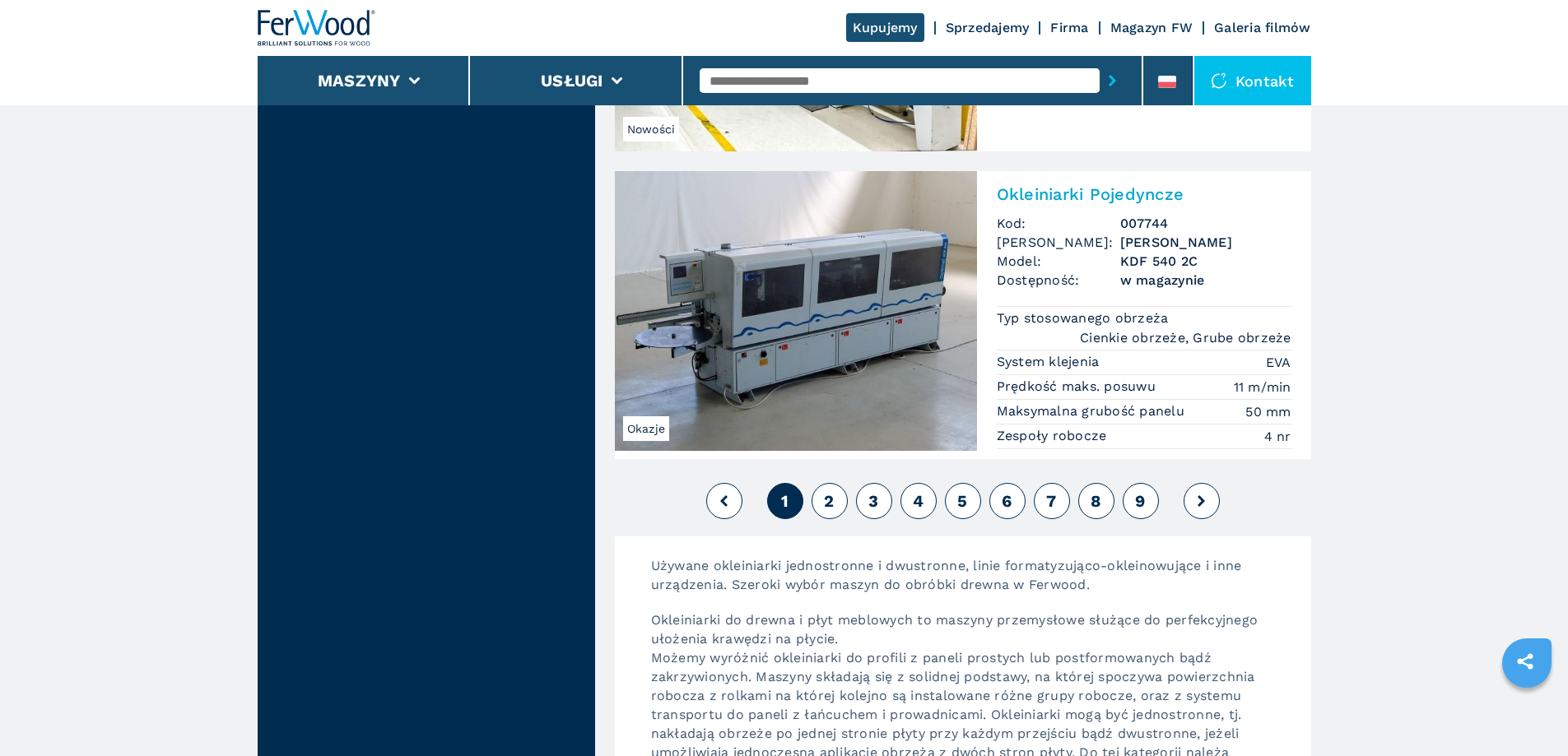
scroll to position [4197, 0]
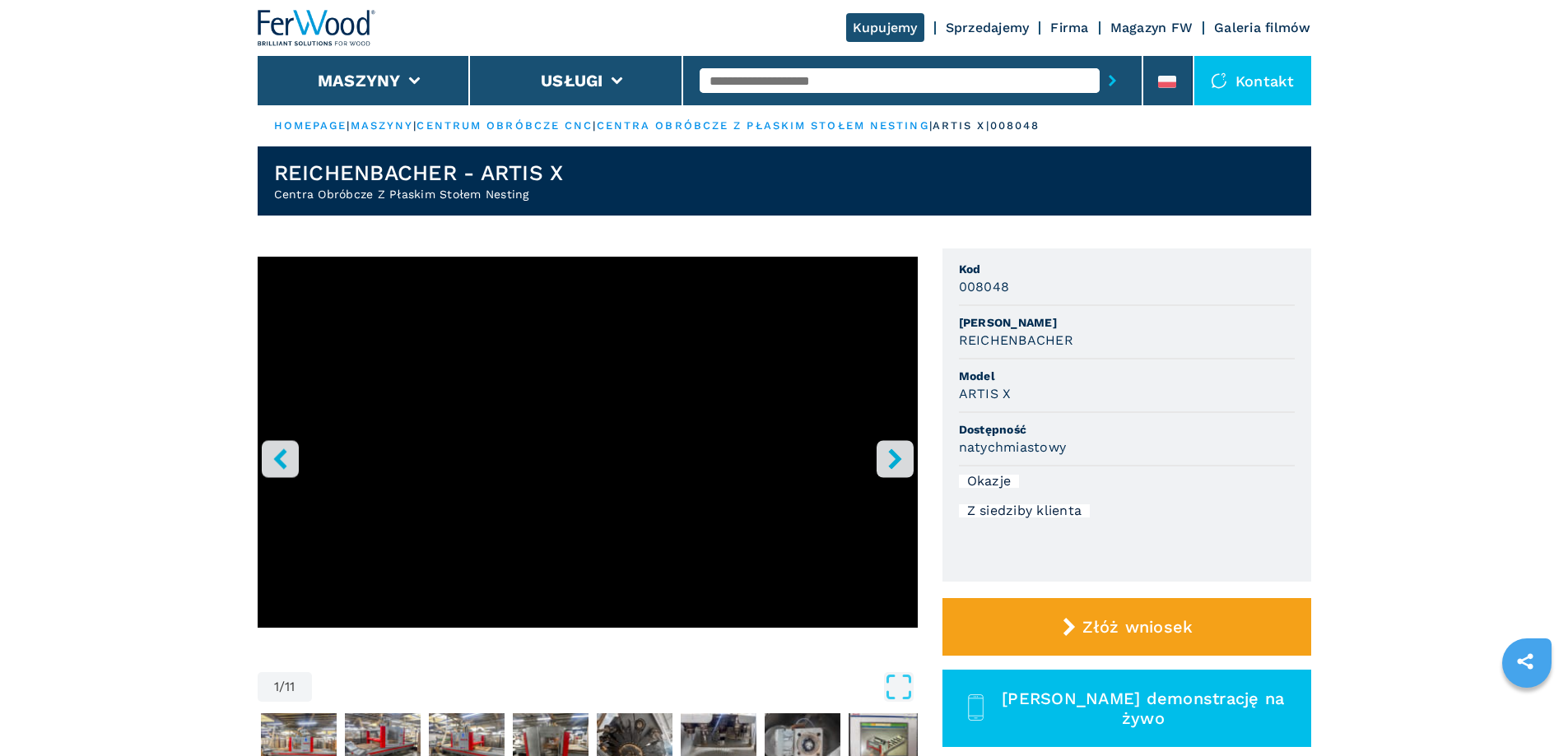
click at [900, 453] on icon "right-button" at bounding box center [895, 459] width 21 height 21
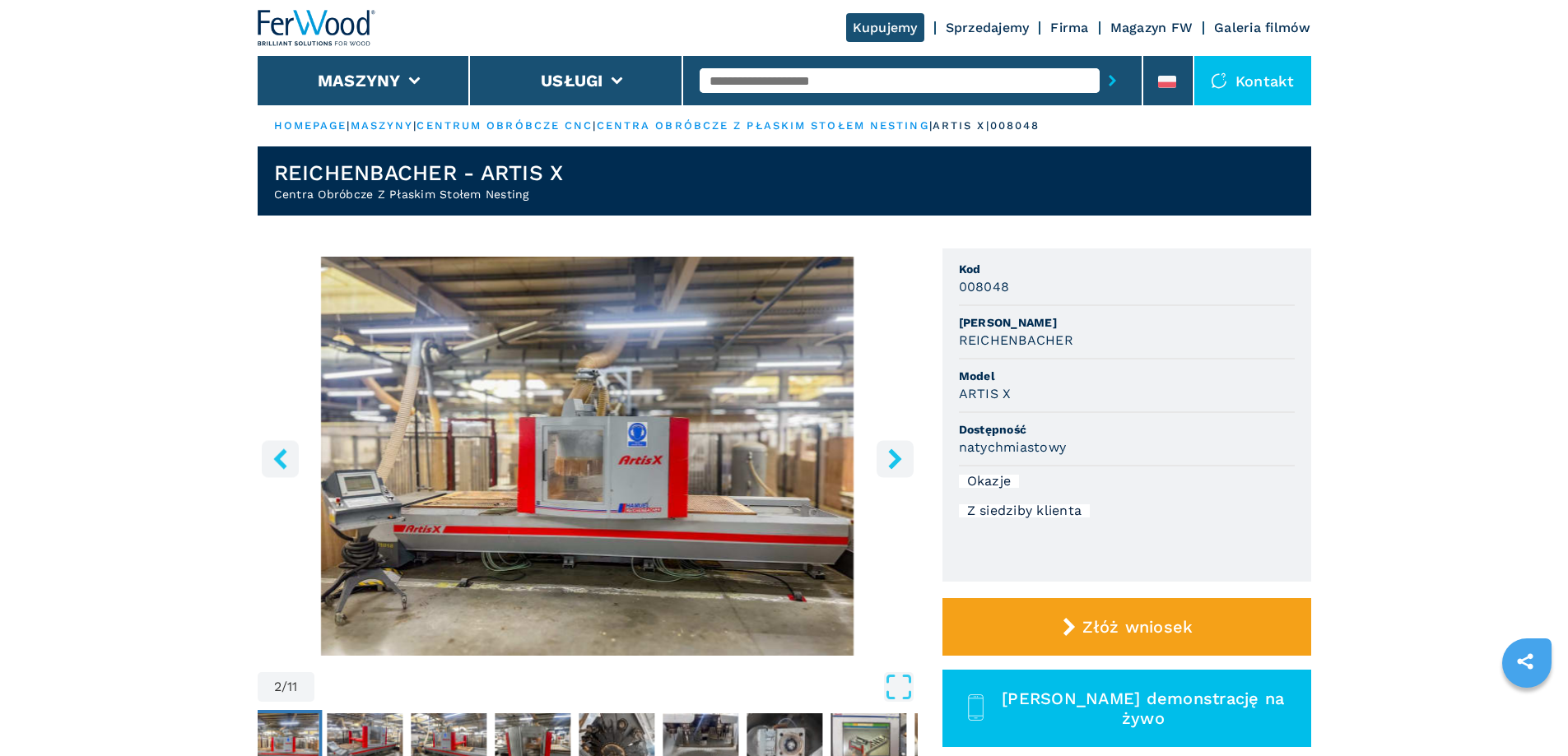
click at [900, 453] on icon "right-button" at bounding box center [895, 459] width 21 height 21
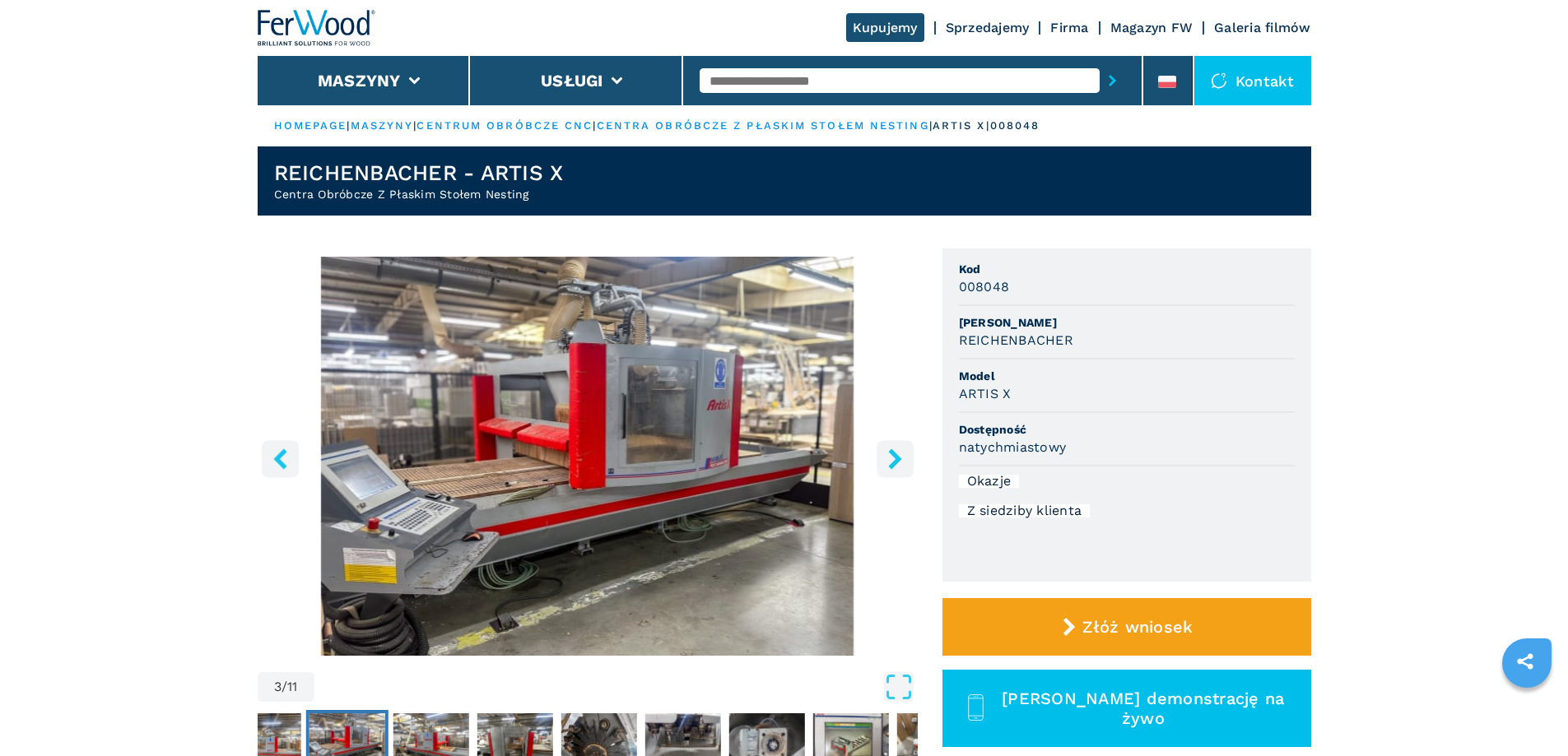
click at [900, 453] on icon "right-button" at bounding box center [895, 459] width 21 height 21
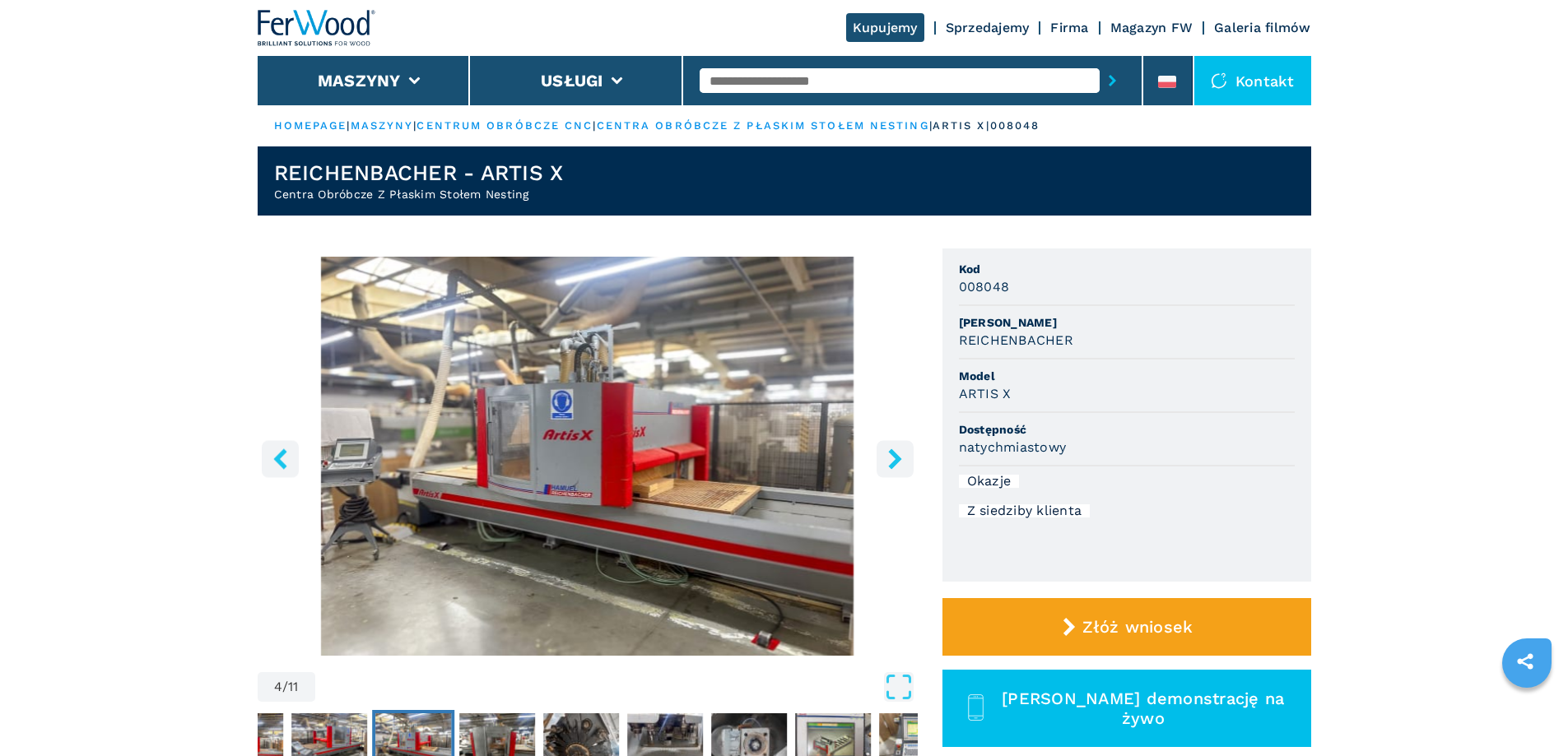
click at [900, 453] on icon "right-button" at bounding box center [895, 459] width 21 height 21
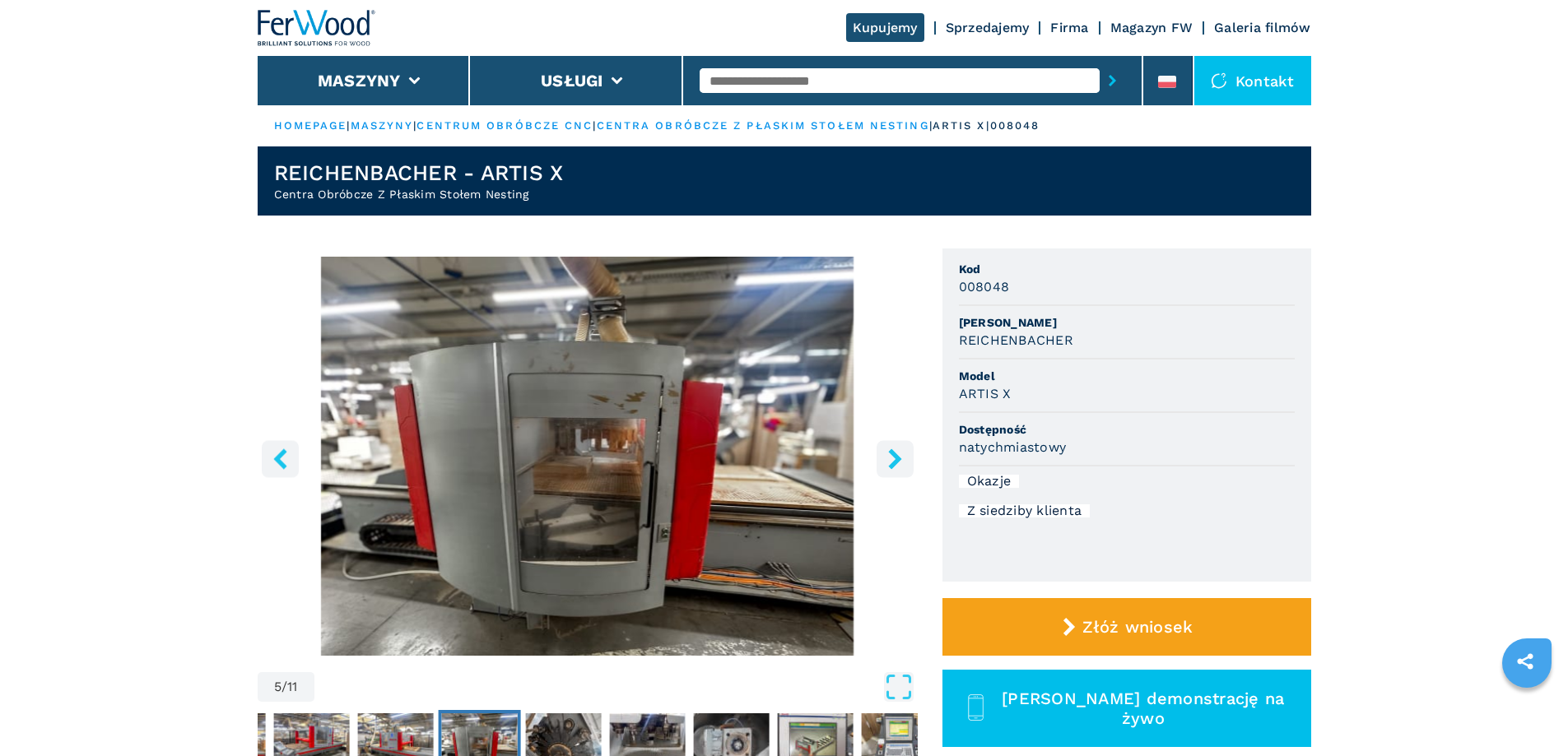
click at [900, 453] on icon "right-button" at bounding box center [895, 459] width 21 height 21
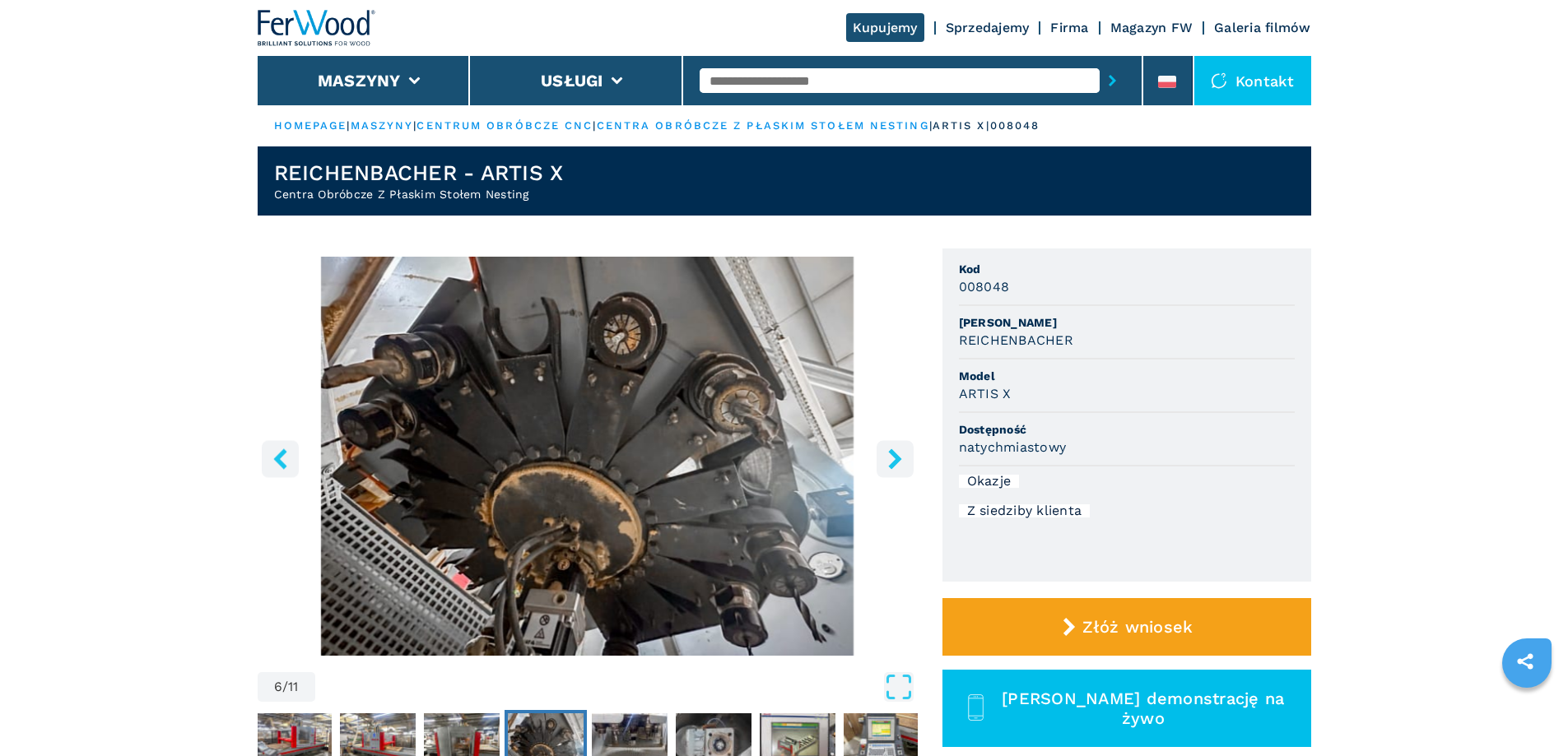
click at [900, 453] on icon "right-button" at bounding box center [895, 459] width 21 height 21
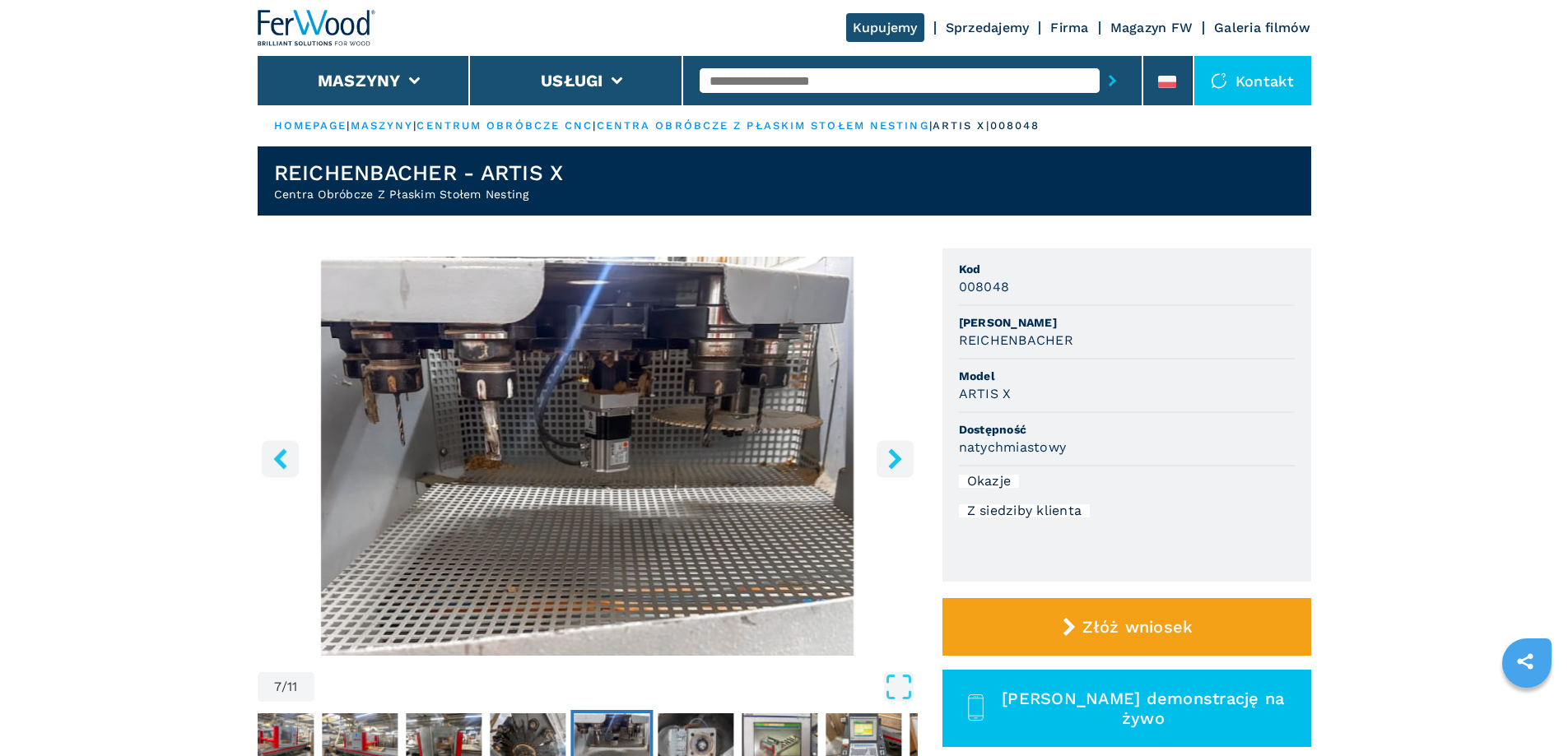
click at [900, 453] on icon "right-button" at bounding box center [895, 459] width 21 height 21
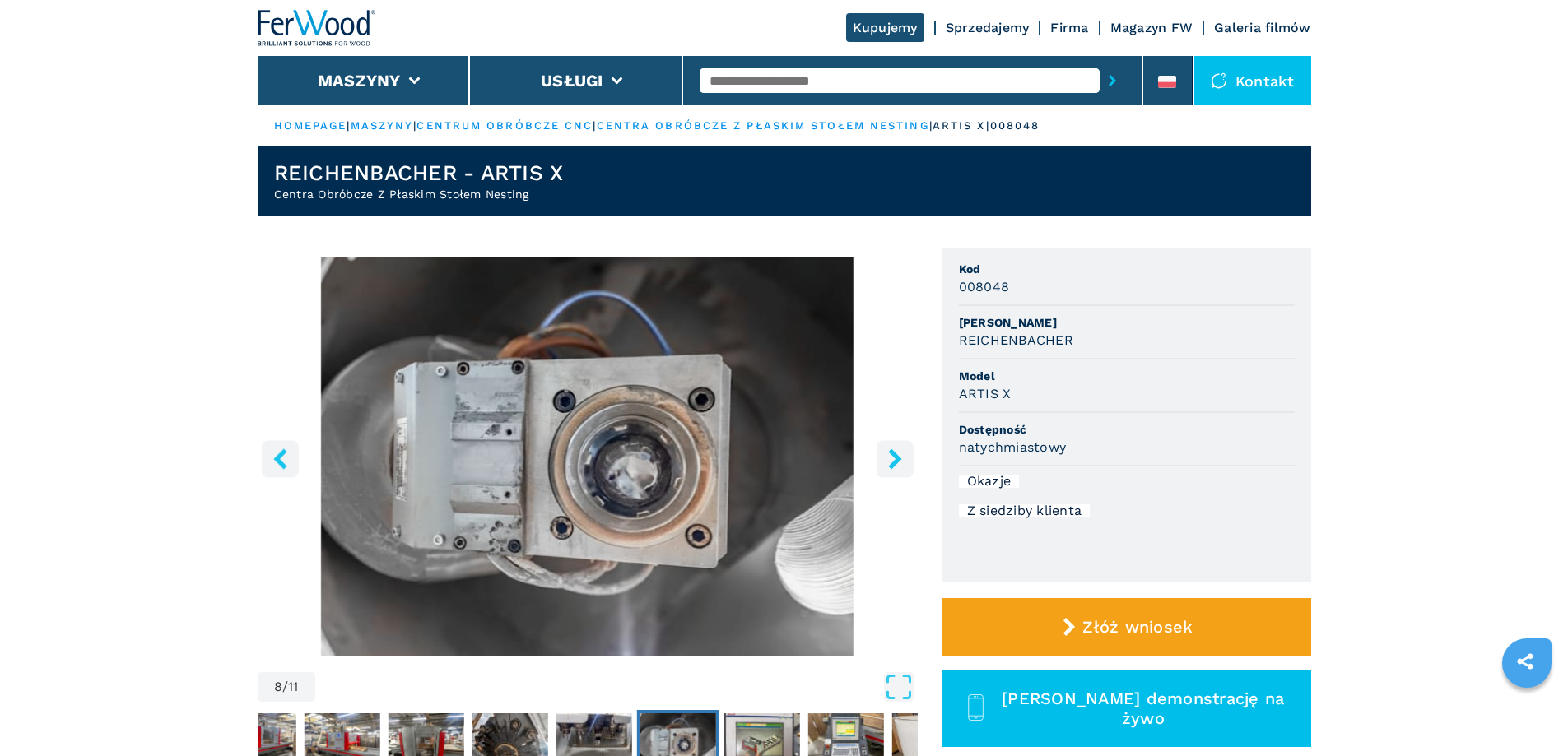
click at [900, 453] on icon "right-button" at bounding box center [895, 459] width 21 height 21
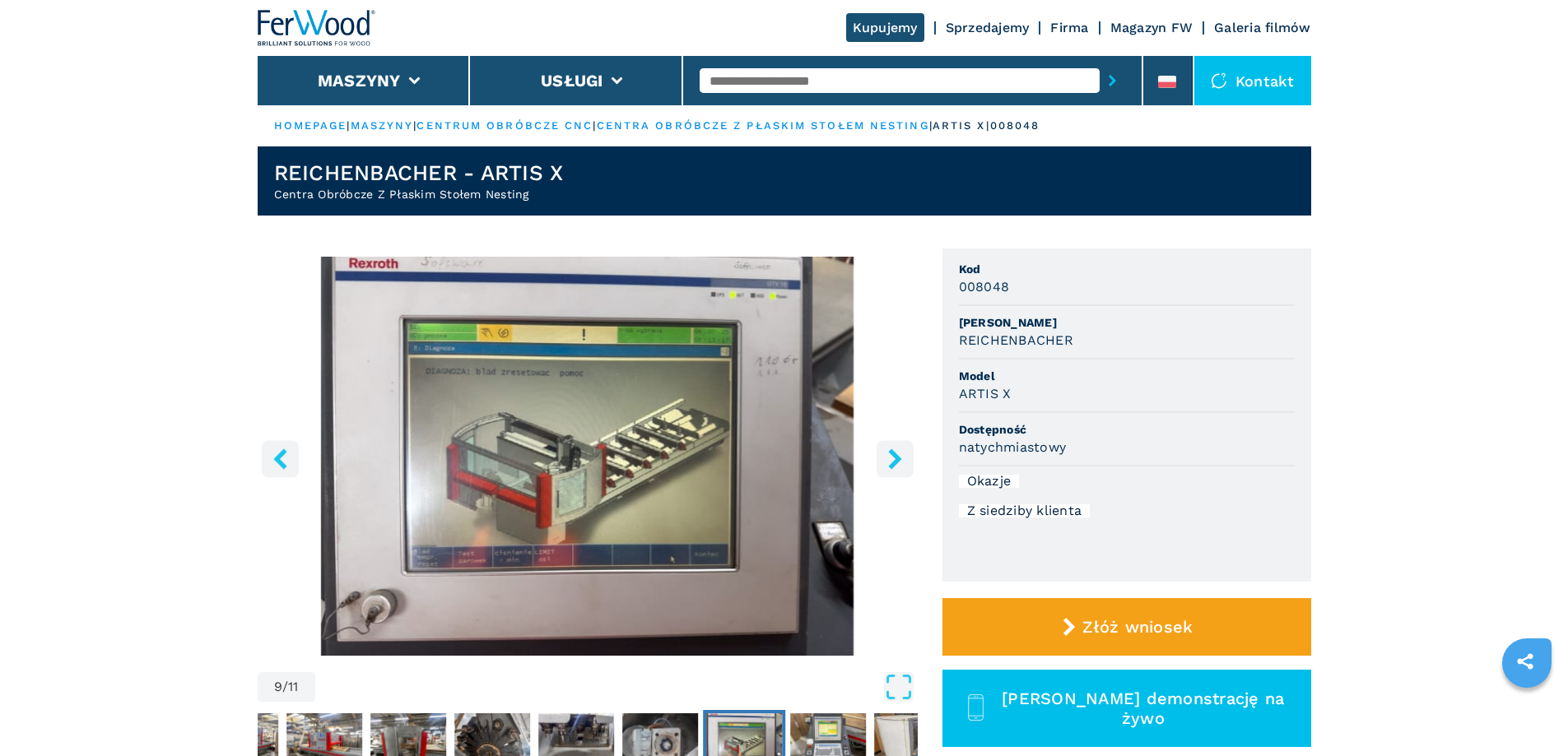
click at [887, 462] on icon "right-button" at bounding box center [895, 459] width 21 height 21
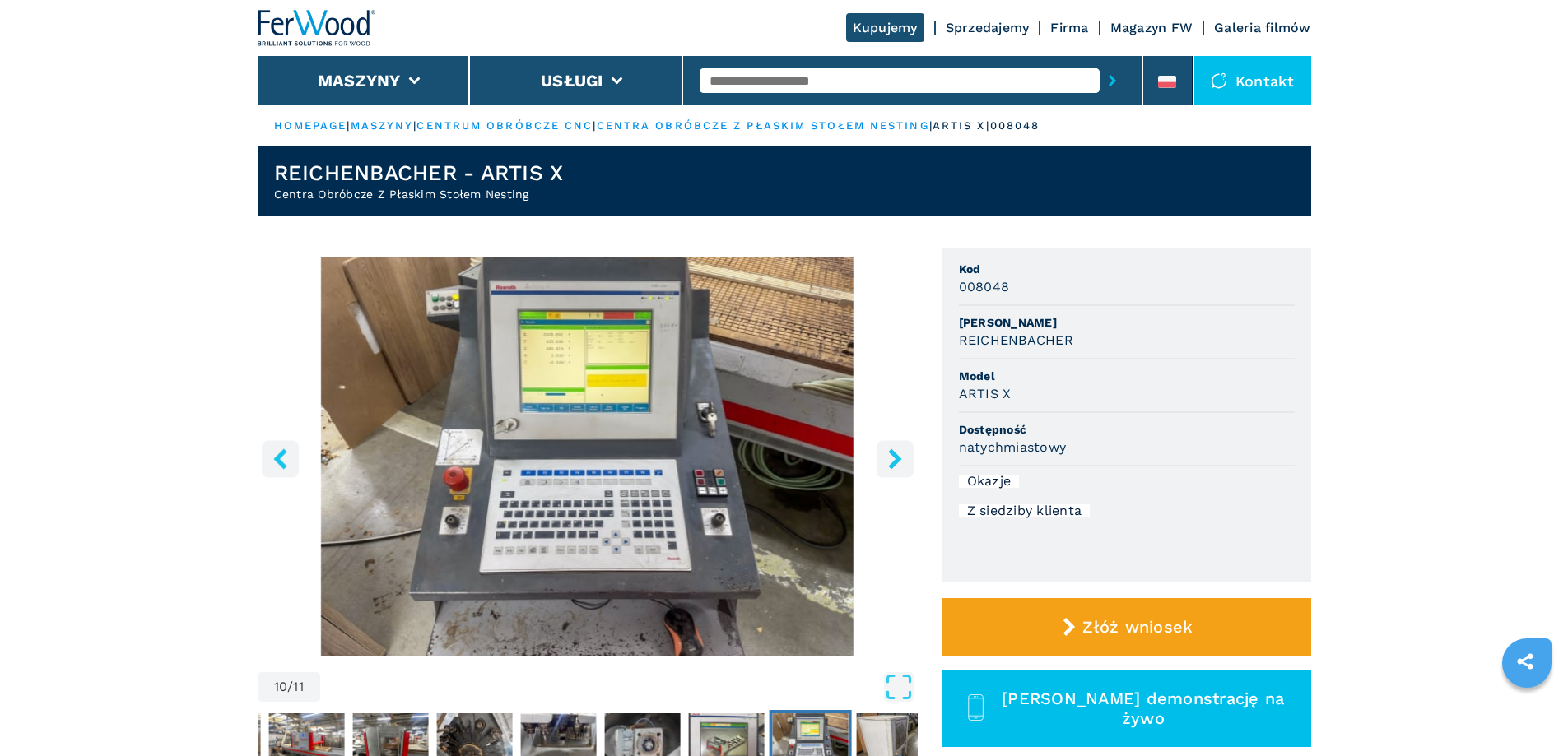
click at [887, 462] on icon "right-button" at bounding box center [895, 459] width 21 height 21
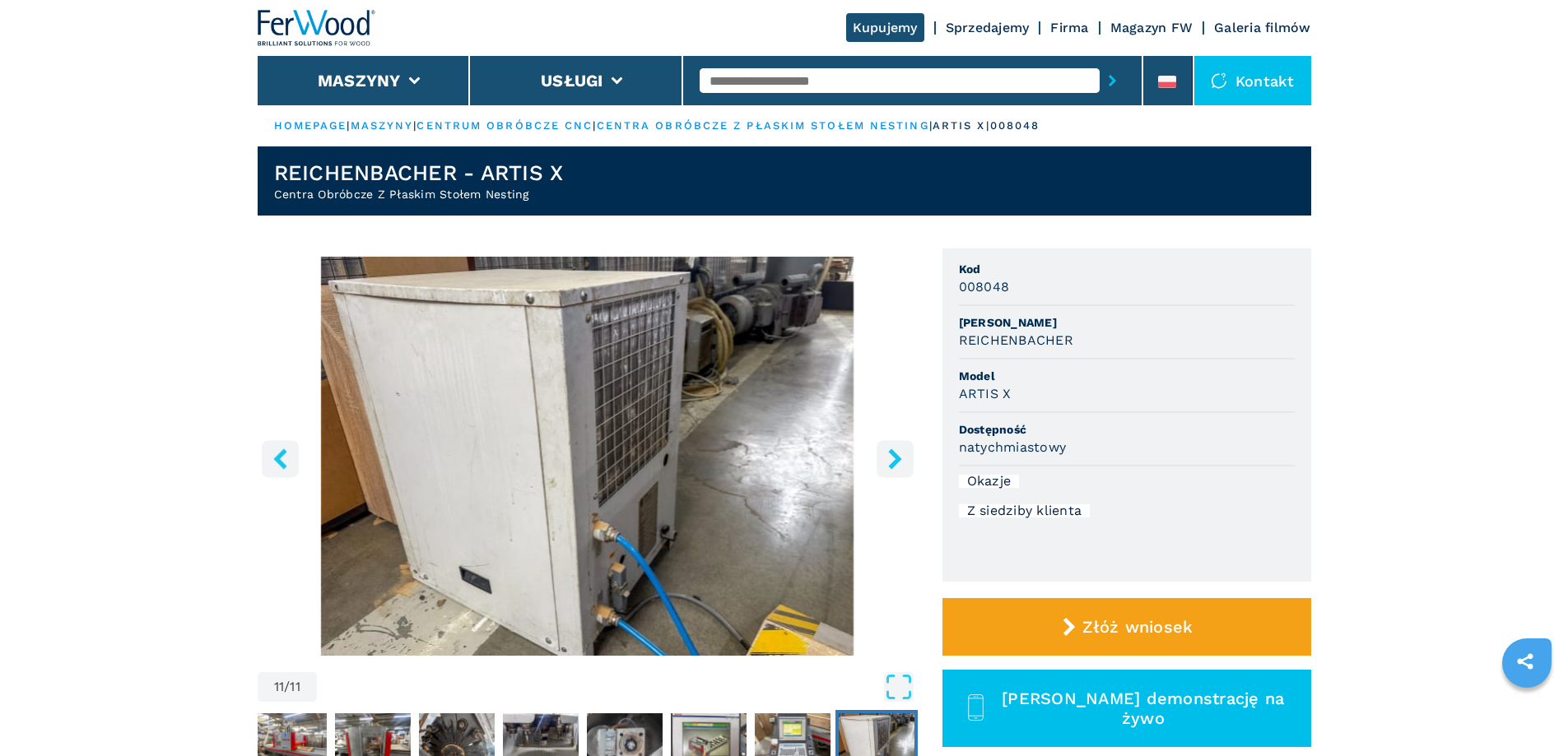
click at [887, 462] on icon "right-button" at bounding box center [895, 459] width 21 height 21
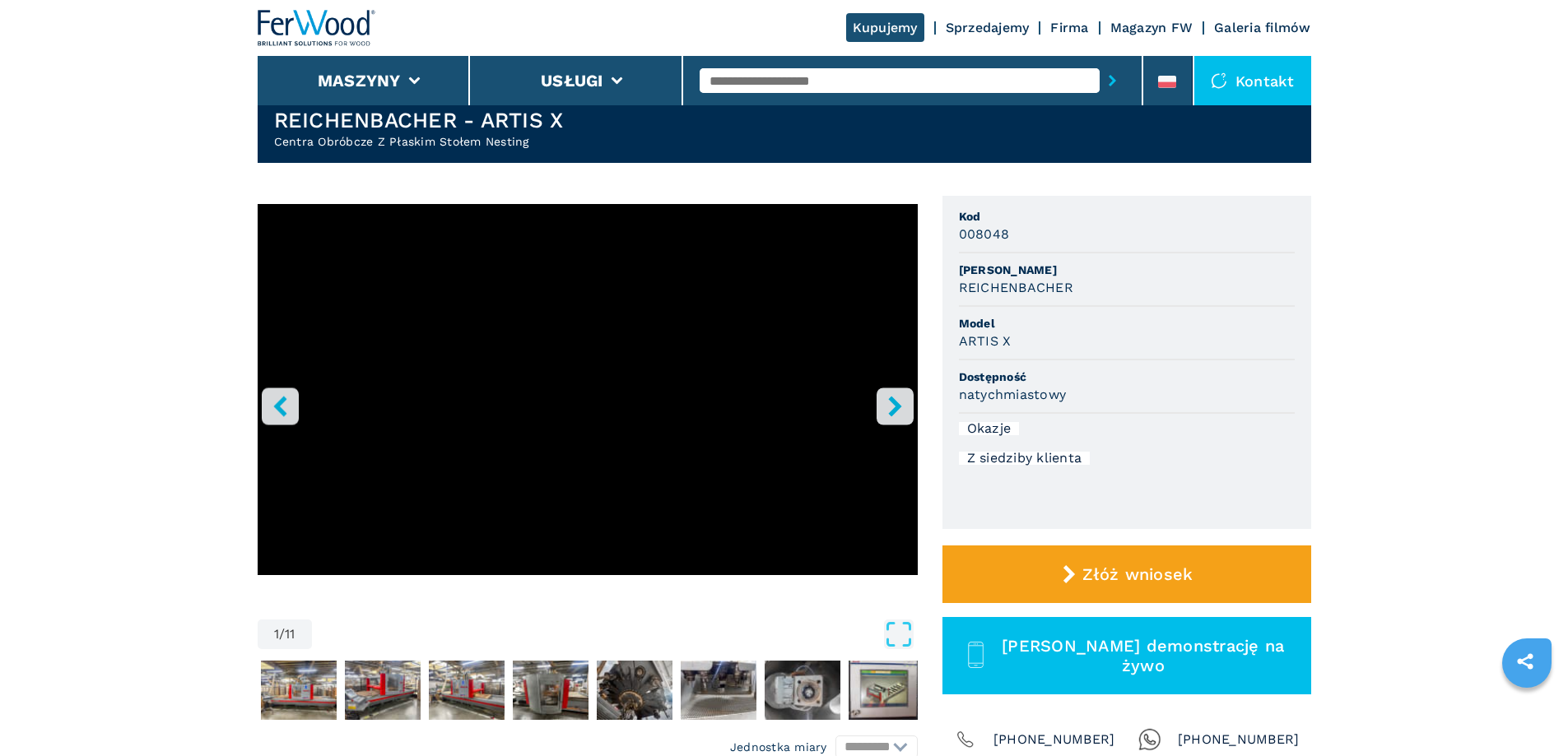
scroll to position [83, 0]
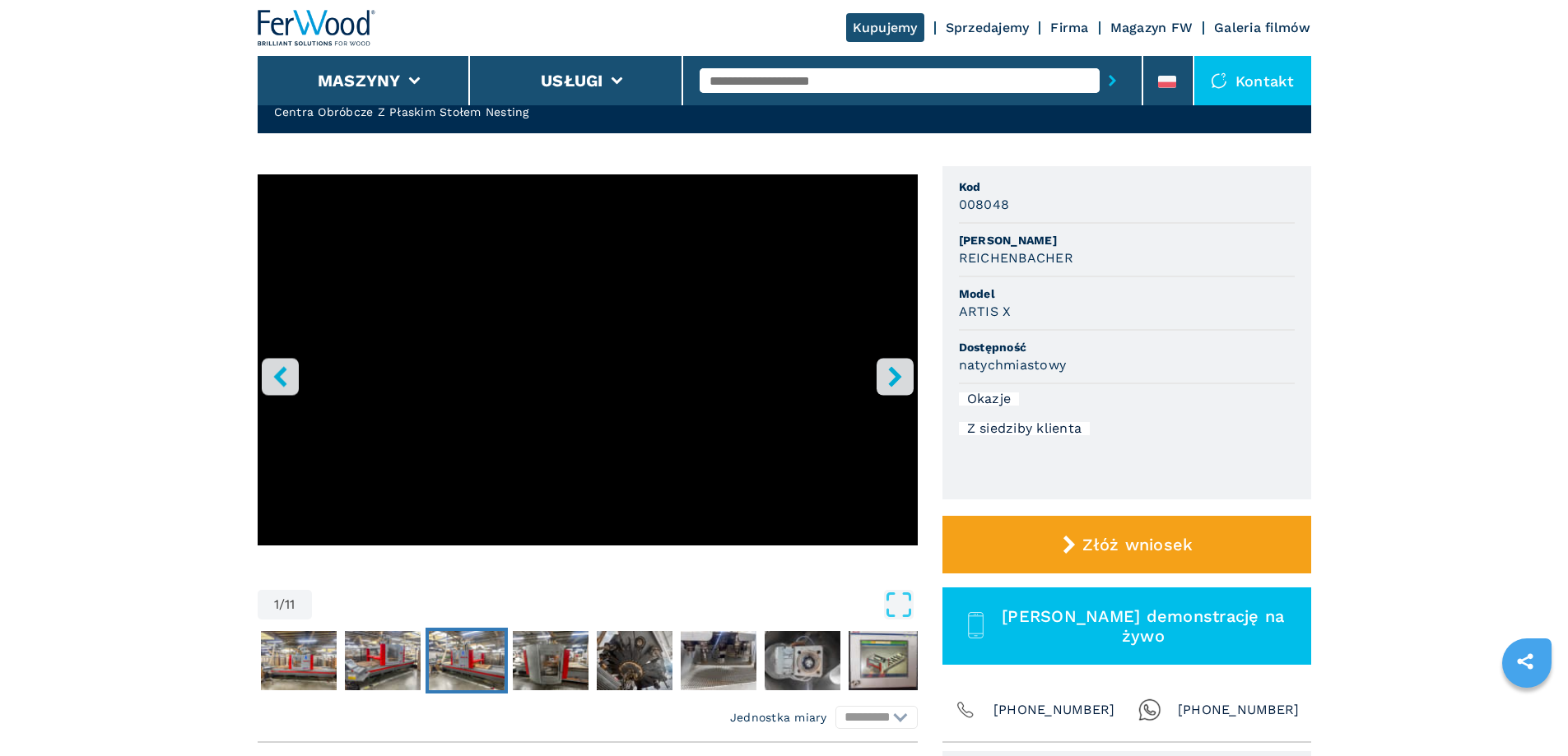
click at [434, 642] on img "Go to Slide 4" at bounding box center [467, 660] width 76 height 59
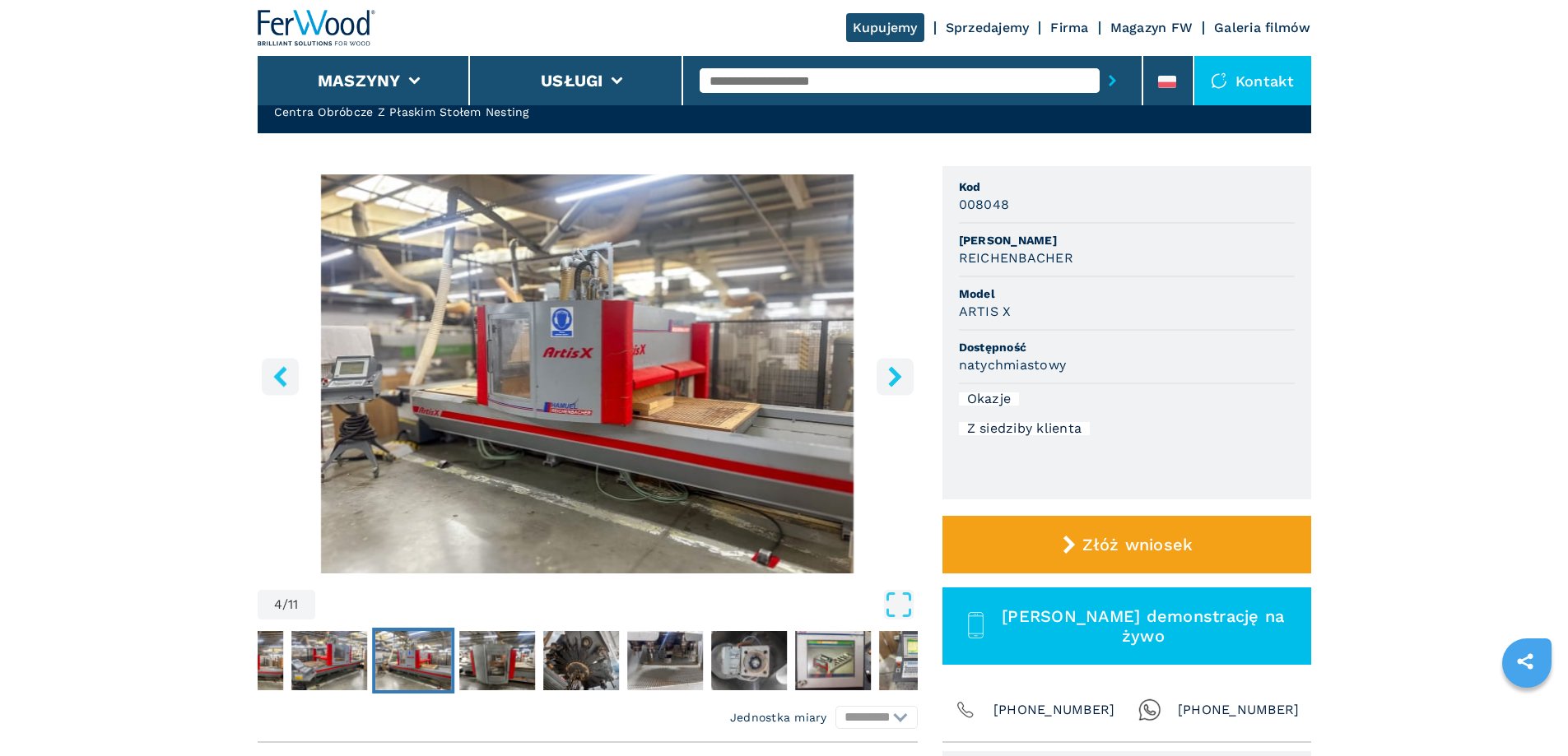
click at [379, 650] on img "Go to Slide 4" at bounding box center [413, 660] width 76 height 59
click at [307, 643] on img "Go to Slide 3" at bounding box center [329, 660] width 76 height 59
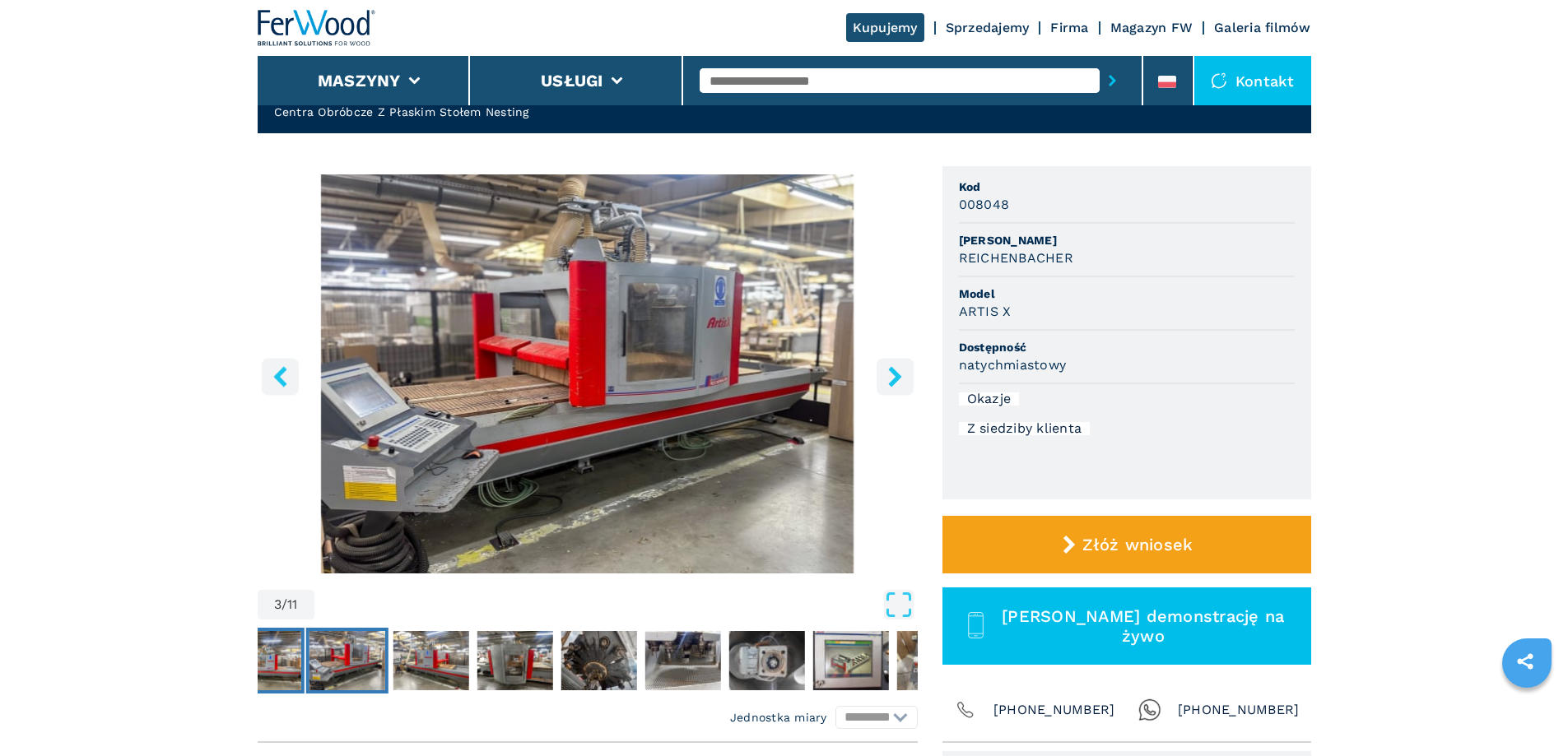
click at [301, 641] on button "Go to Slide 2" at bounding box center [263, 660] width 83 height 65
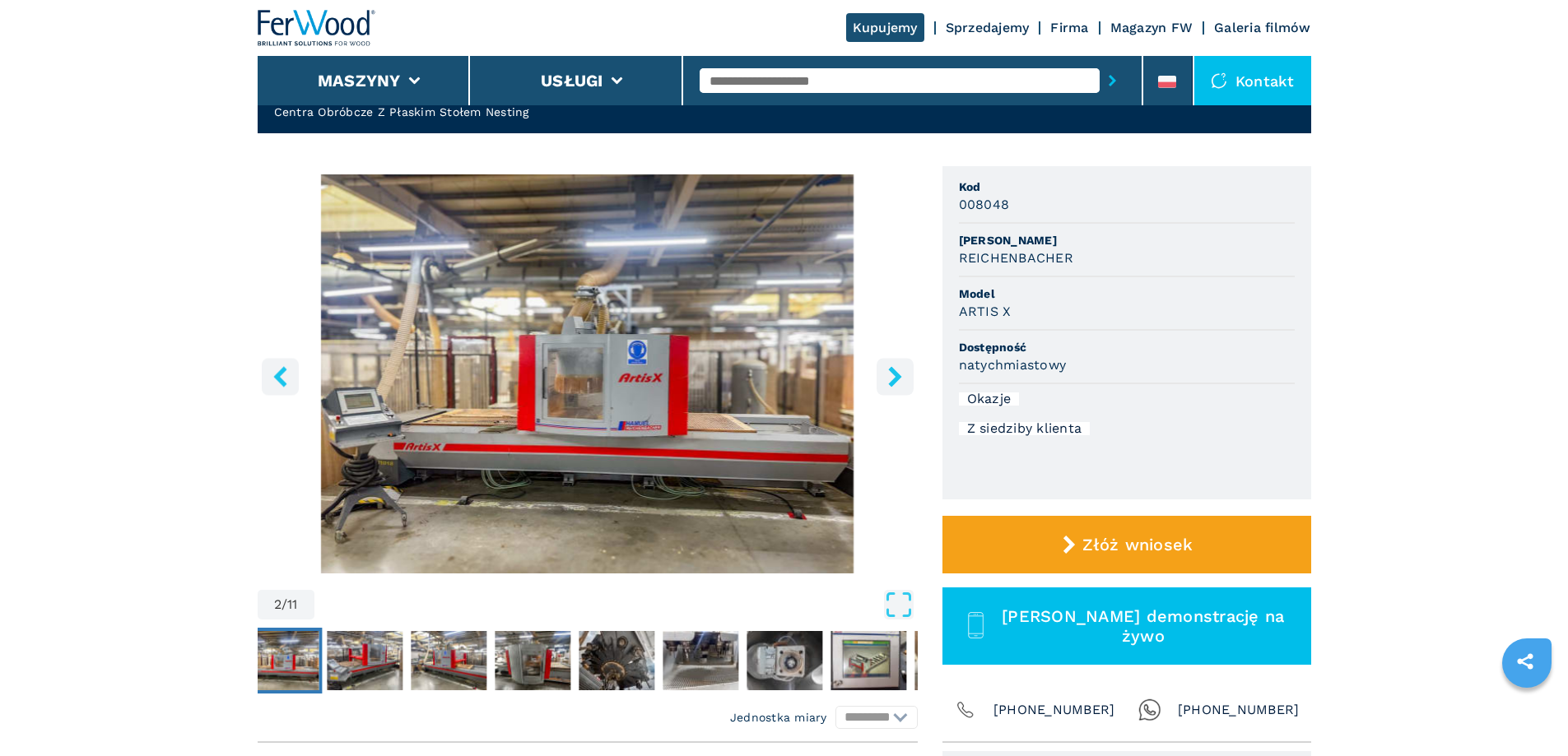
click at [283, 377] on icon "left-button" at bounding box center [280, 376] width 21 height 21
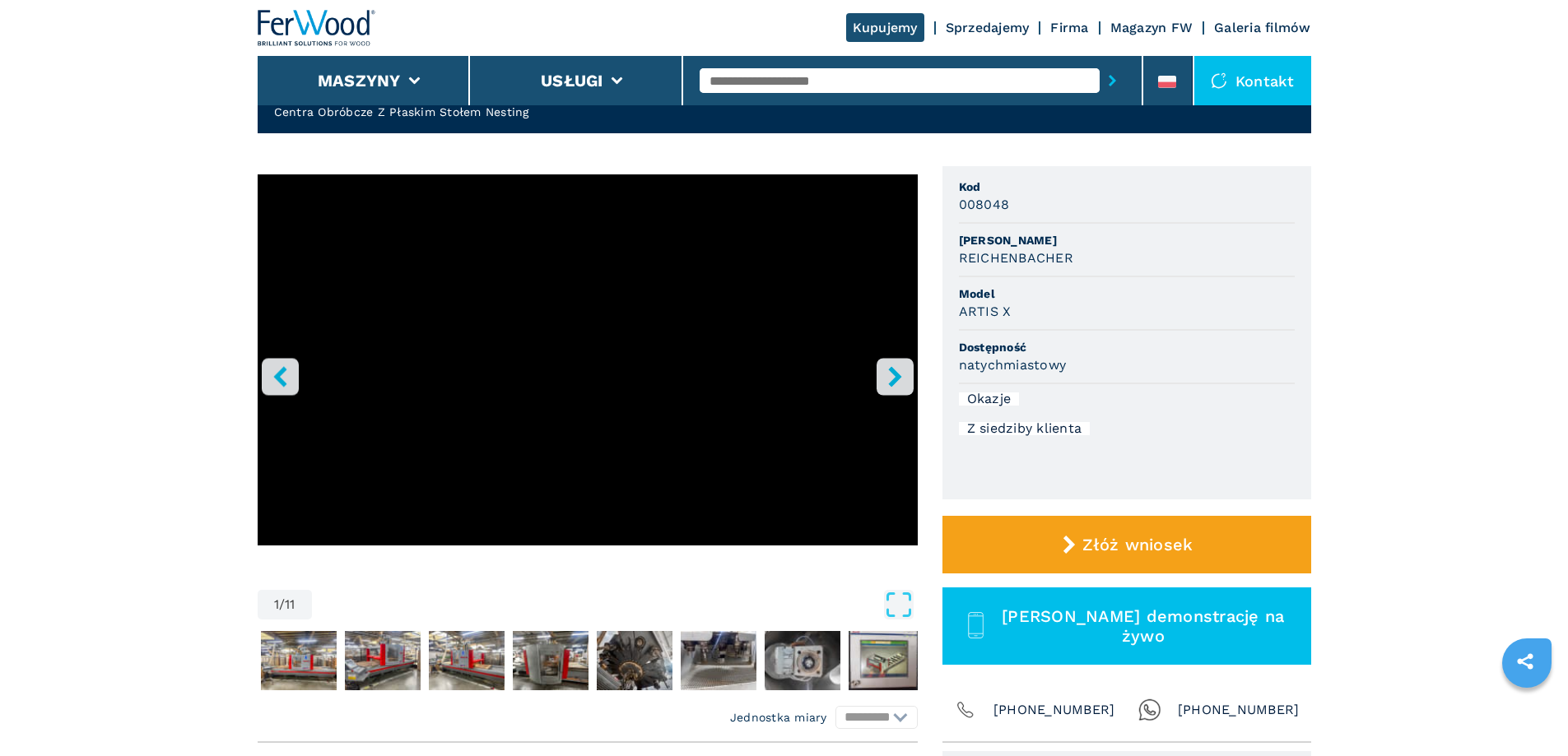
click at [283, 377] on icon "left-button" at bounding box center [280, 376] width 21 height 21
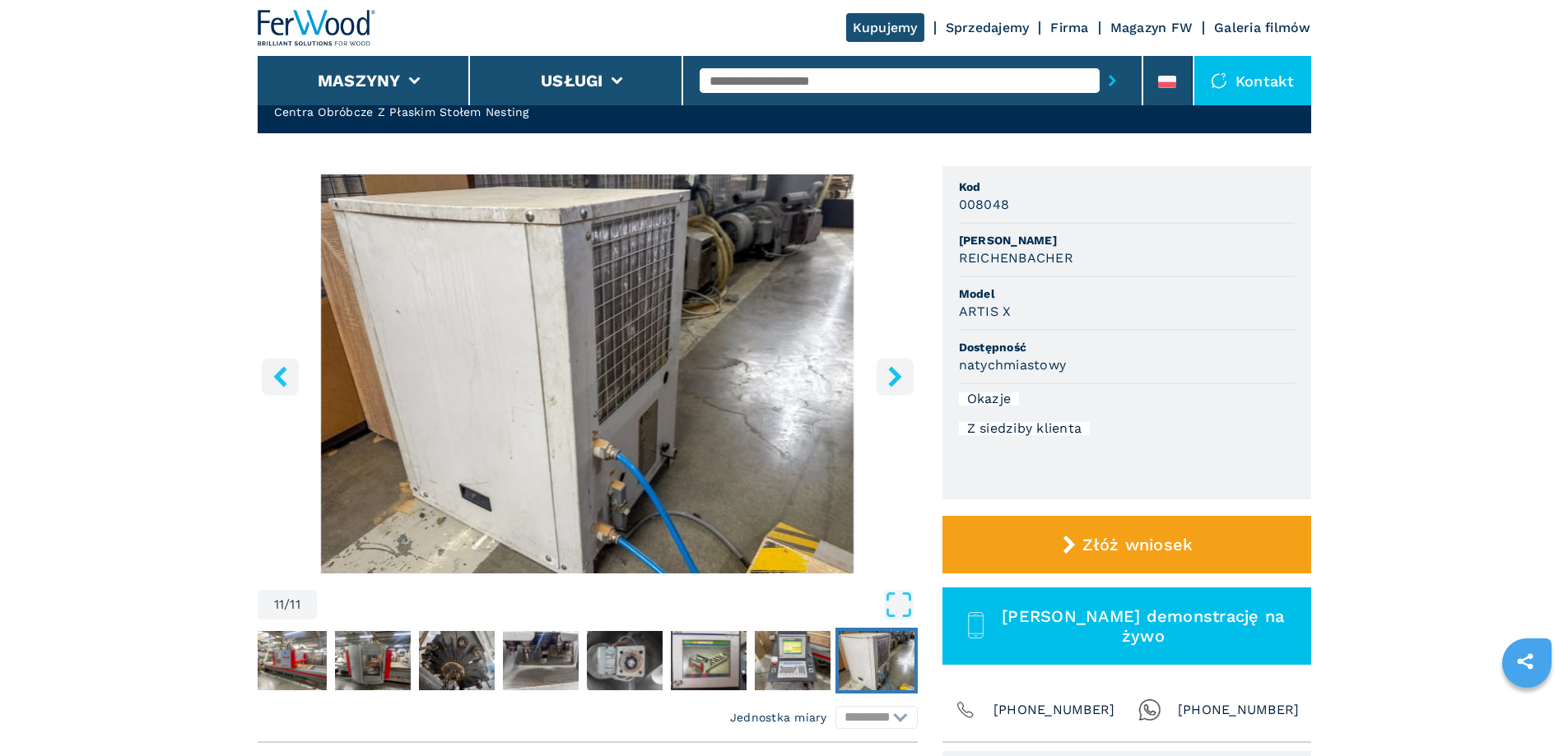
click at [283, 377] on icon "left-button" at bounding box center [280, 376] width 21 height 21
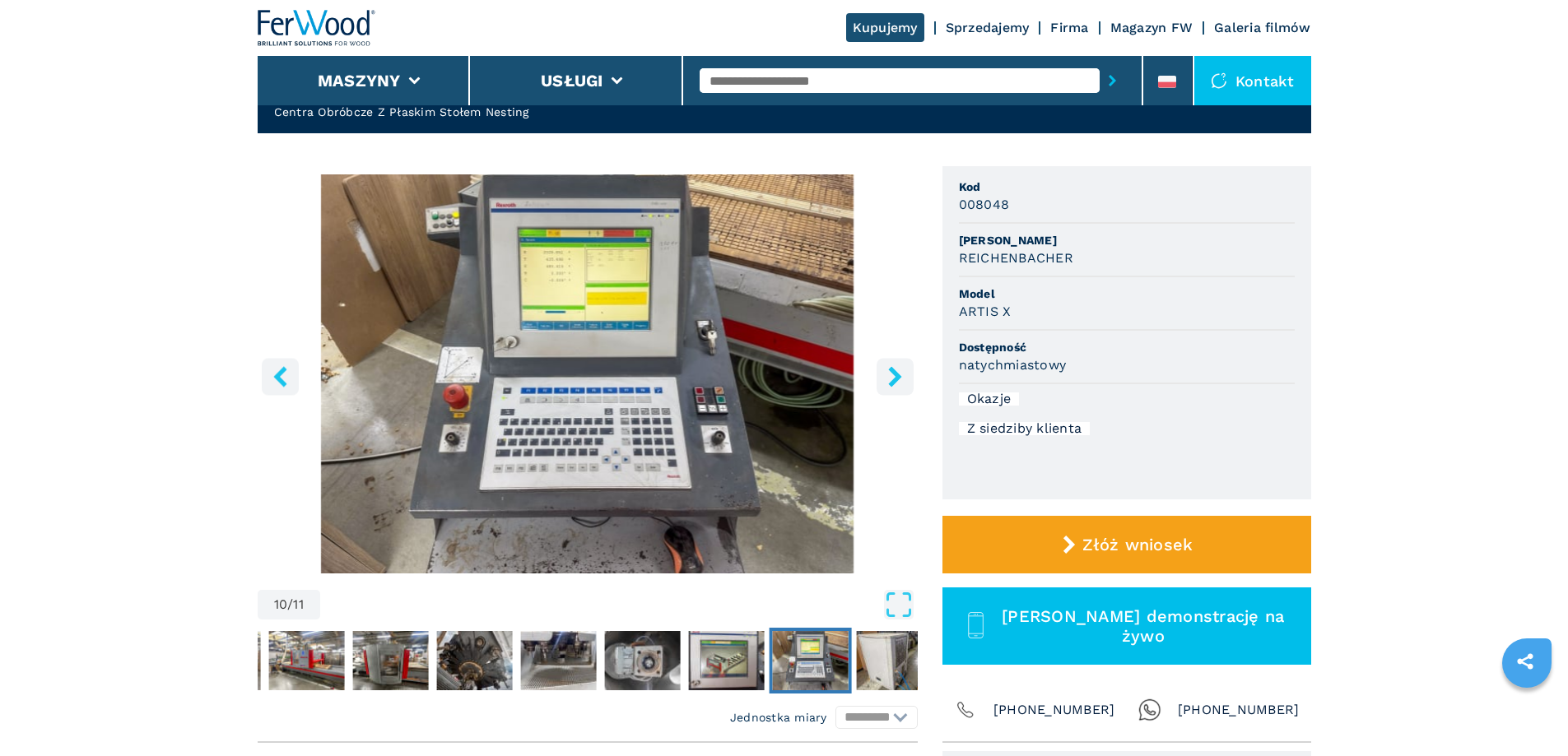
click at [283, 377] on icon "left-button" at bounding box center [280, 376] width 21 height 21
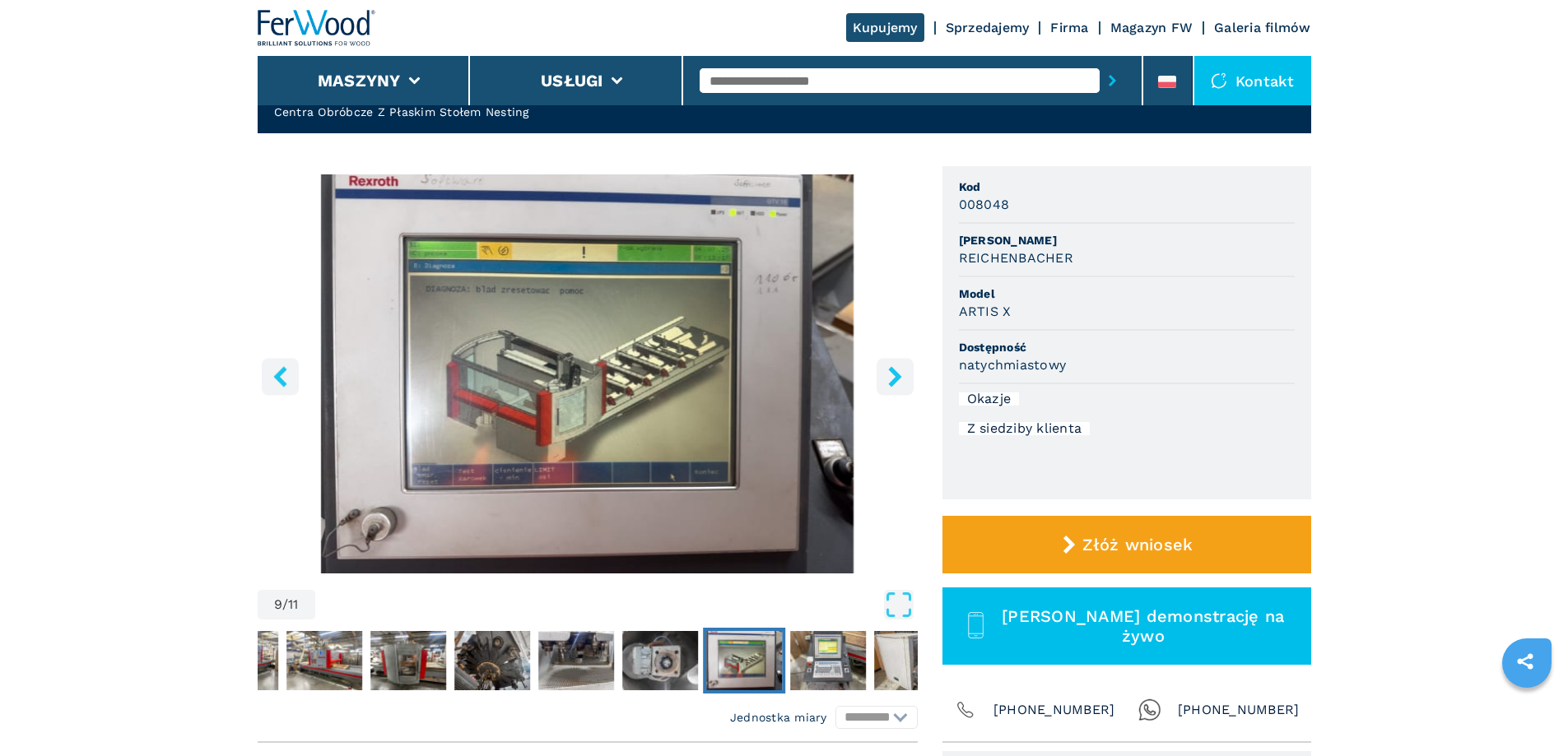
click at [283, 377] on icon "left-button" at bounding box center [280, 376] width 21 height 21
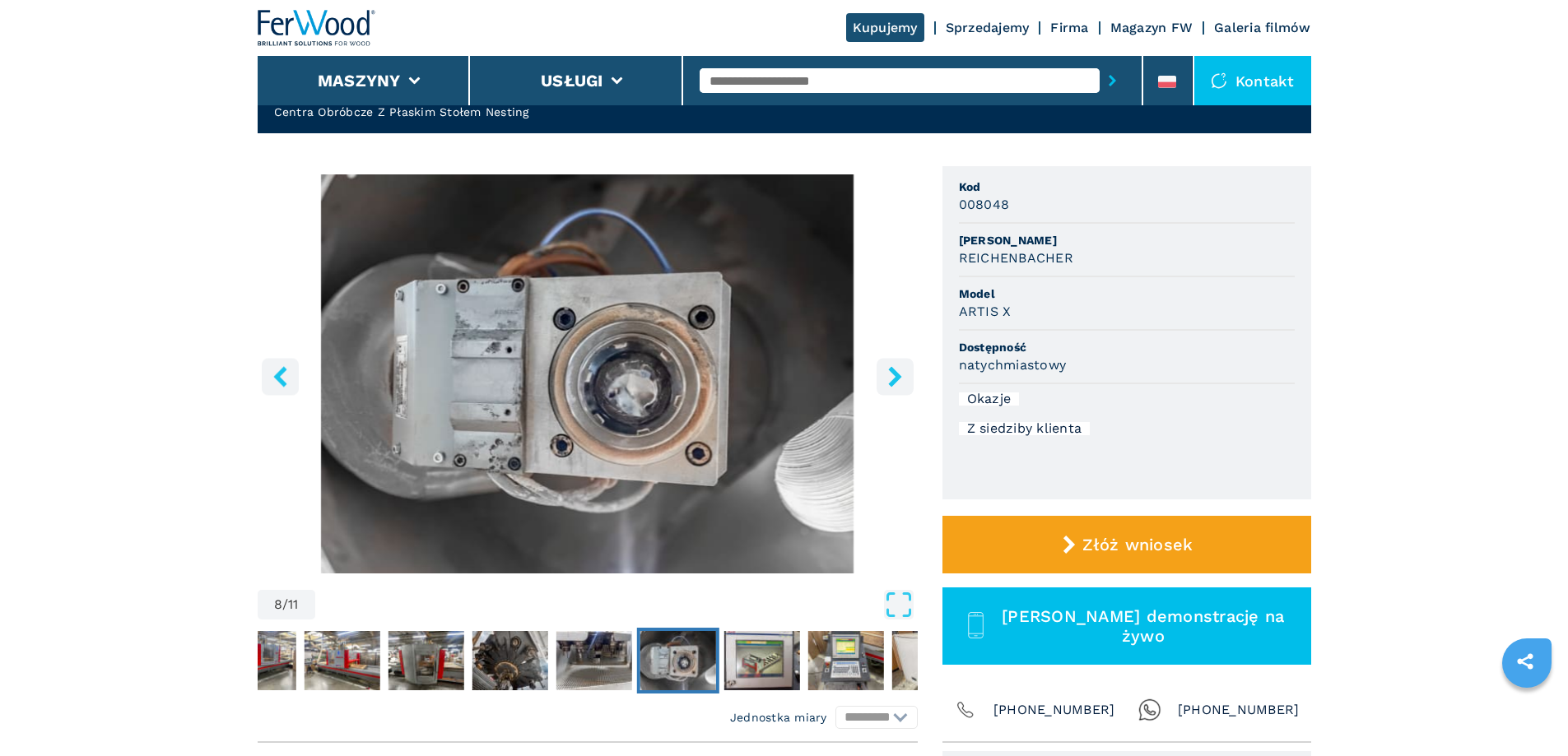
click at [908, 375] on button "right-button" at bounding box center [895, 376] width 37 height 37
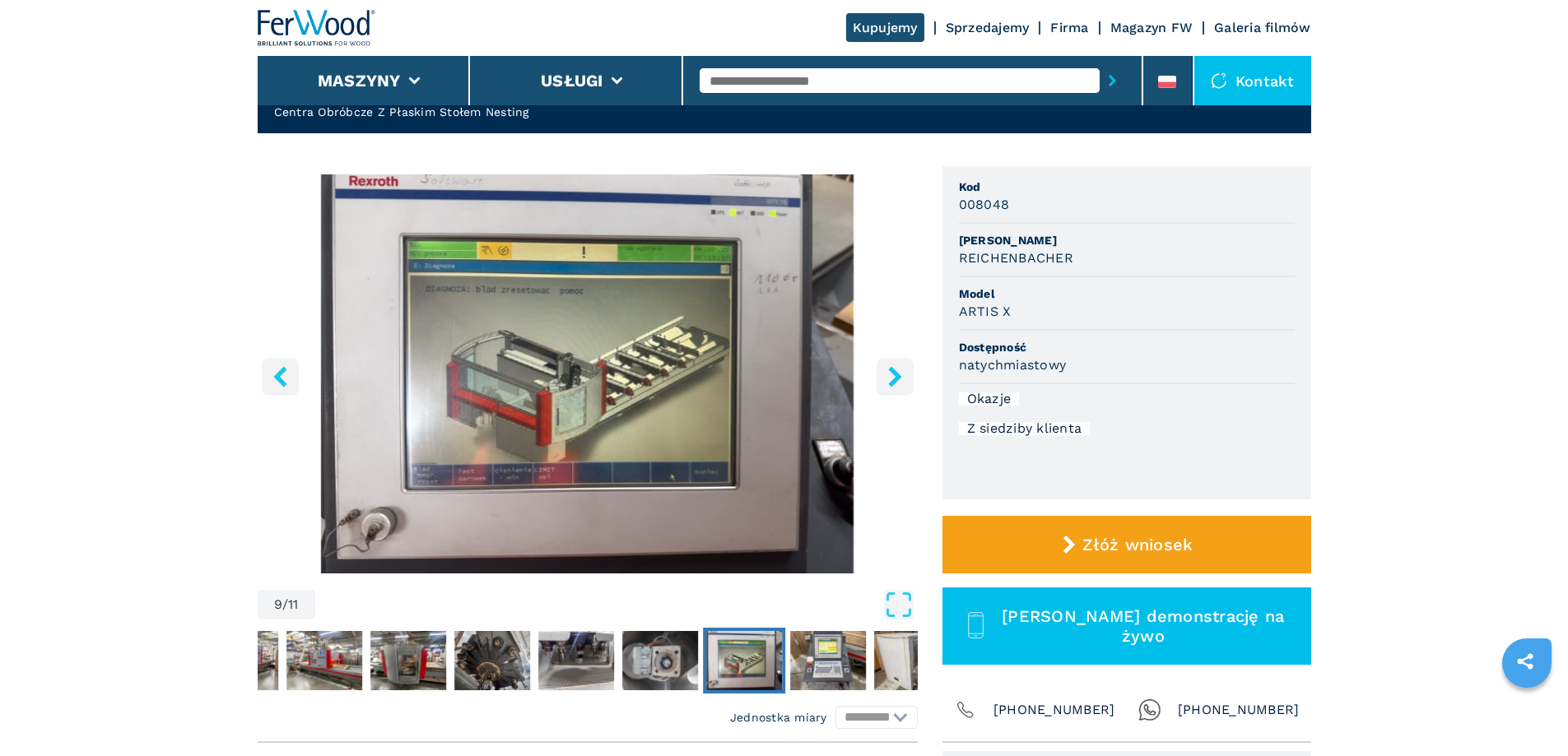
click at [660, 369] on img "Go to Slide 9" at bounding box center [587, 374] width 660 height 399
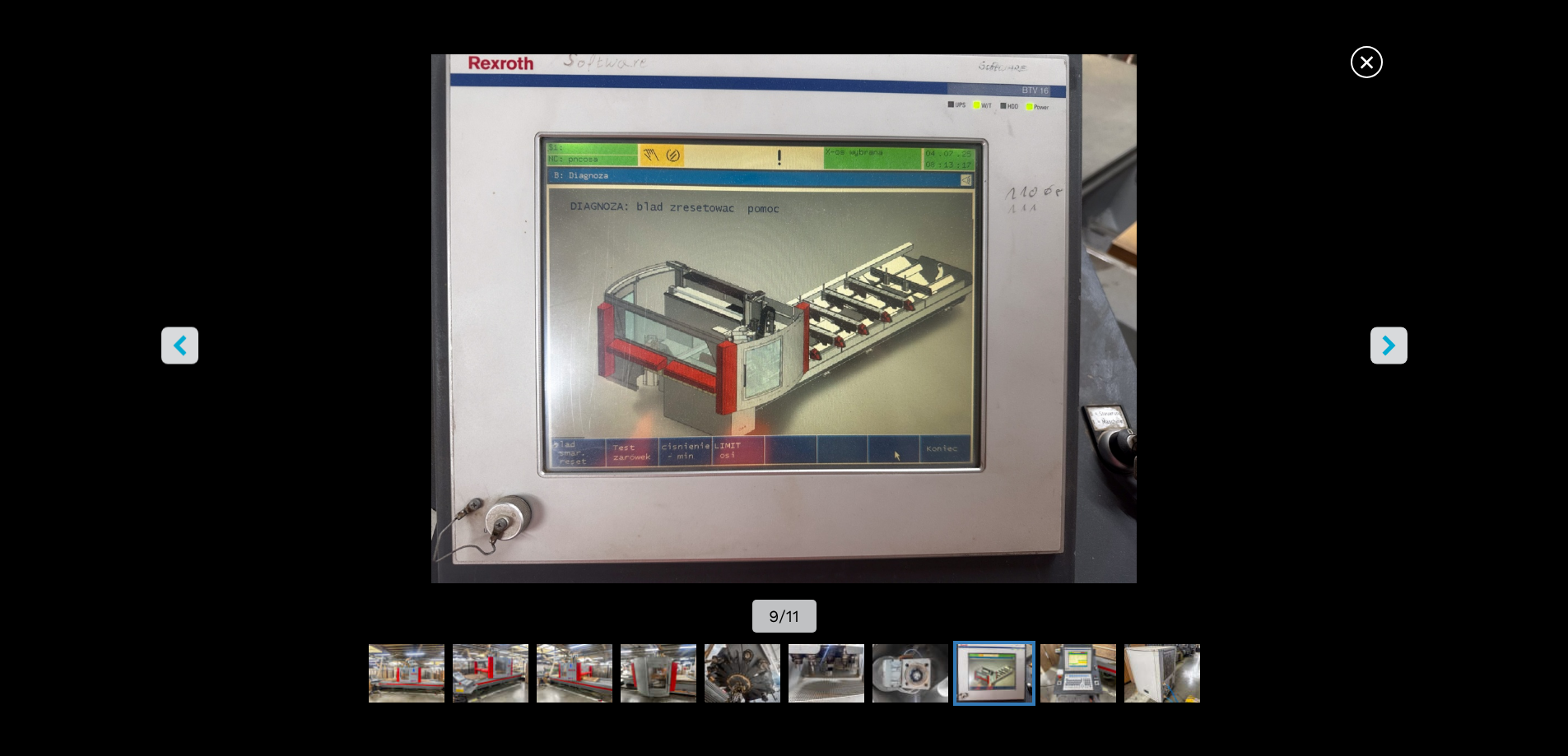
click at [679, 324] on img "Go to Slide 9" at bounding box center [784, 319] width 1411 height 529
click at [1379, 344] on icon "right-button" at bounding box center [1389, 345] width 21 height 21
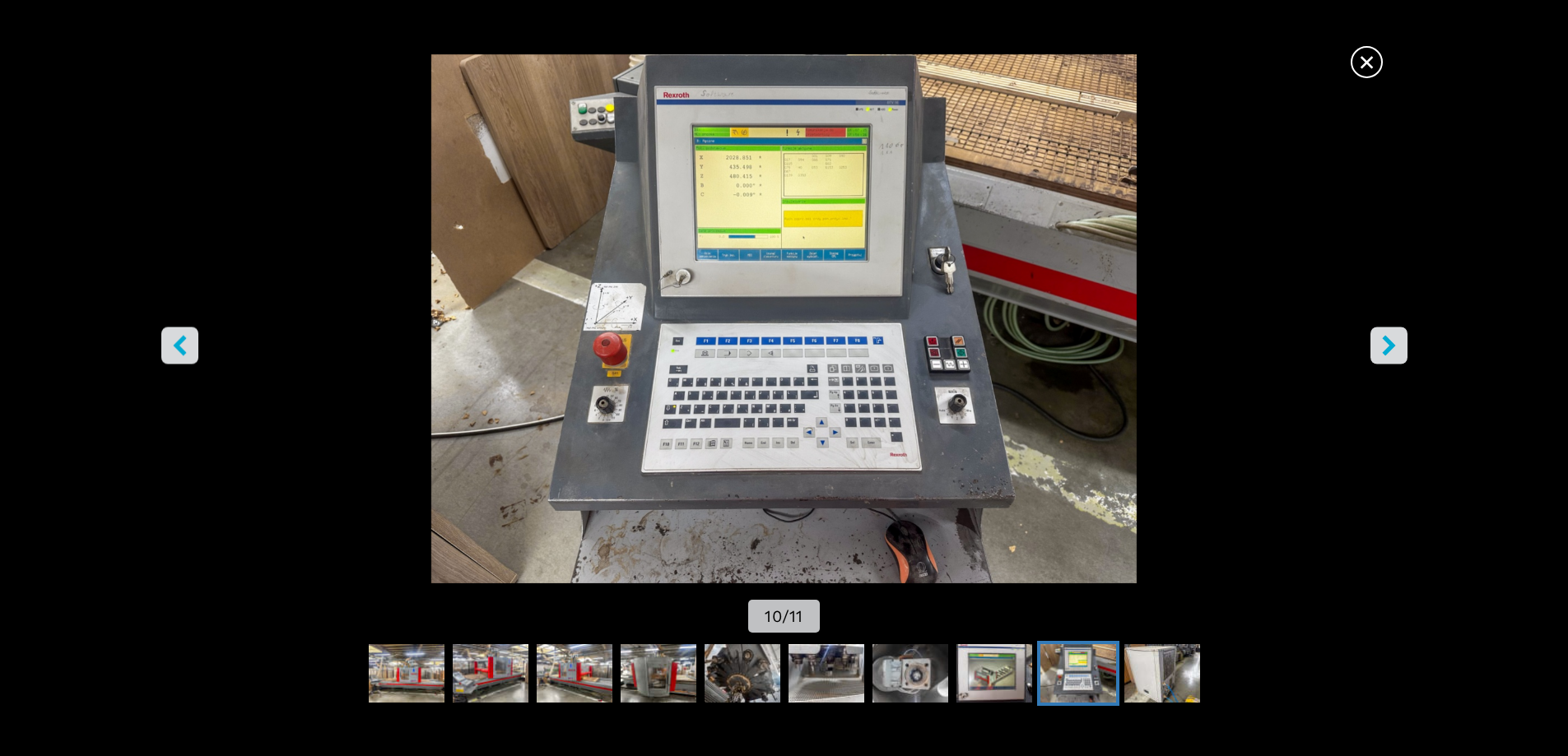
click at [1367, 71] on span "×" at bounding box center [1366, 59] width 28 height 28
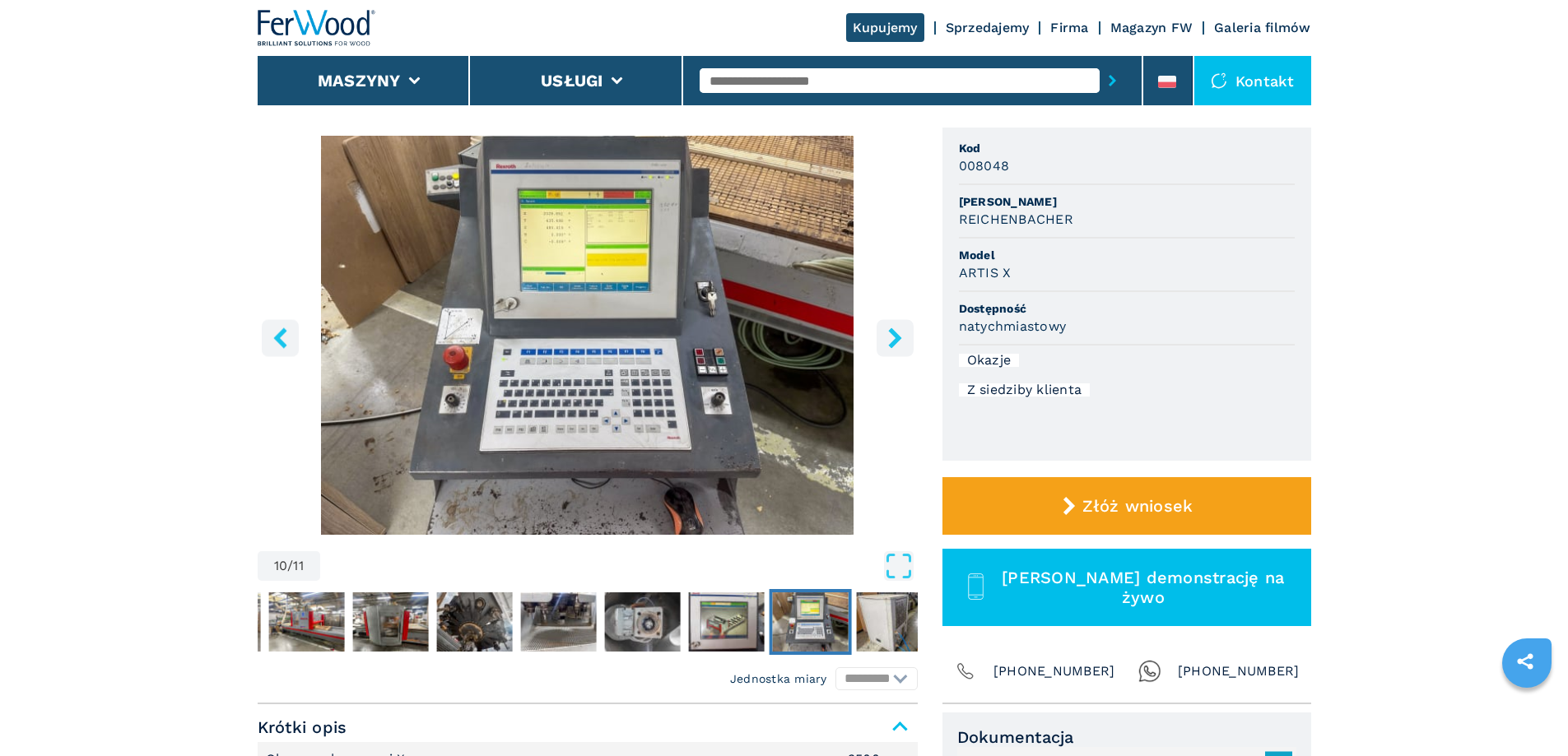
scroll to position [0, 0]
